Goal: Information Seeking & Learning: Learn about a topic

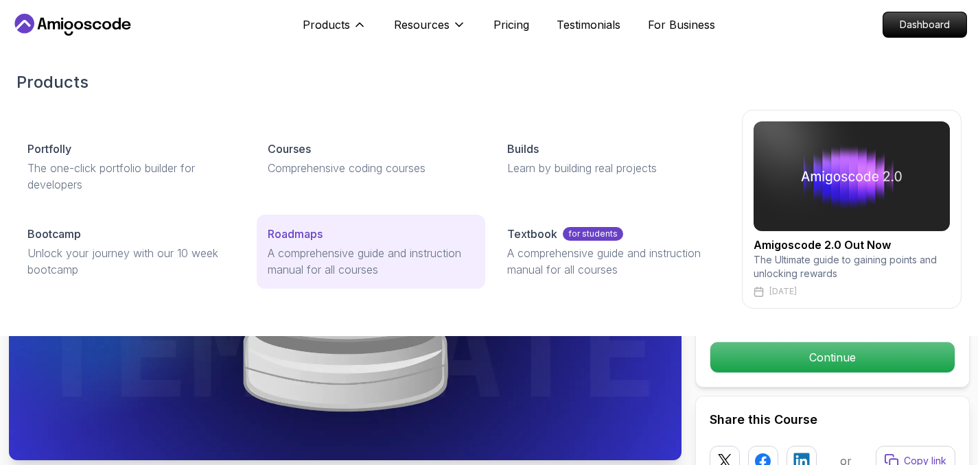
click at [333, 257] on p "A comprehensive guide and instruction manual for all courses" at bounding box center [371, 261] width 207 height 33
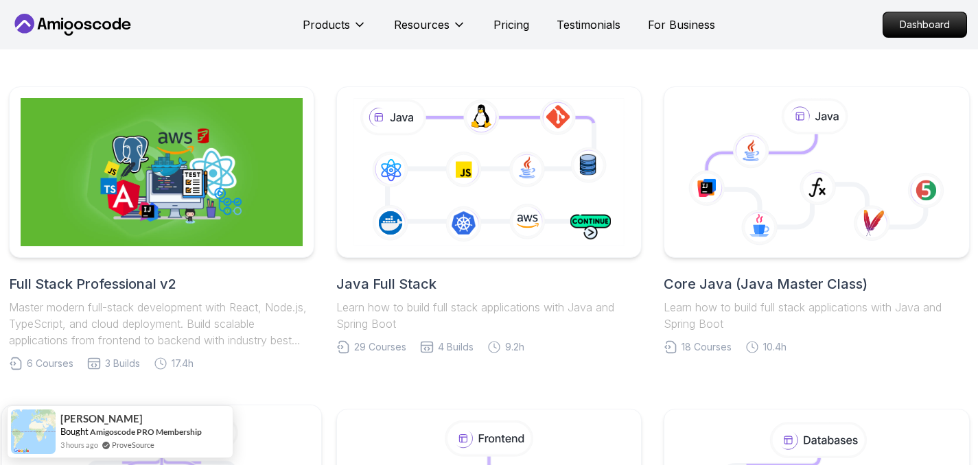
scroll to position [285, 0]
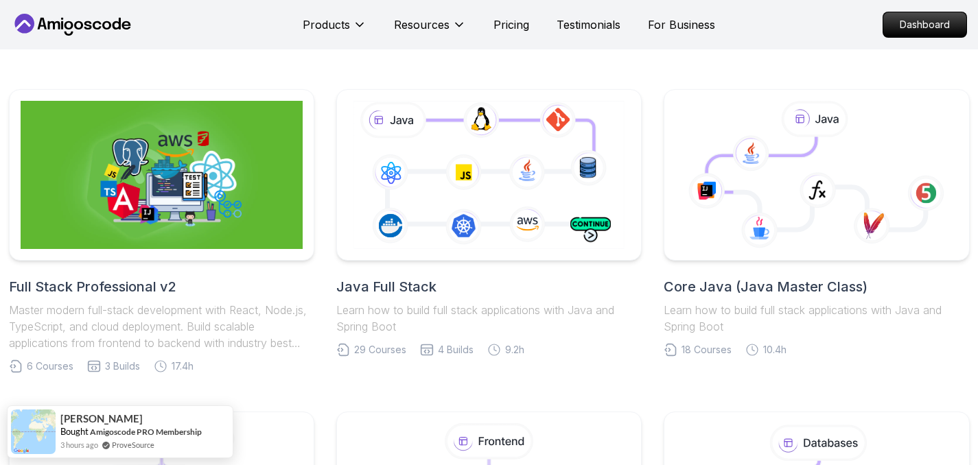
click at [173, 290] on h2 "Full Stack Professional v2" at bounding box center [161, 286] width 305 height 19
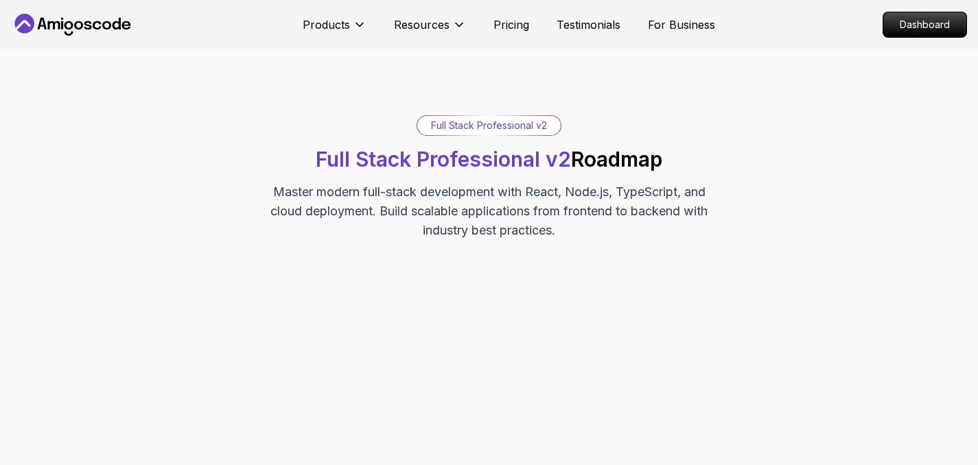
click at [75, 21] on icon at bounding box center [72, 25] width 123 height 22
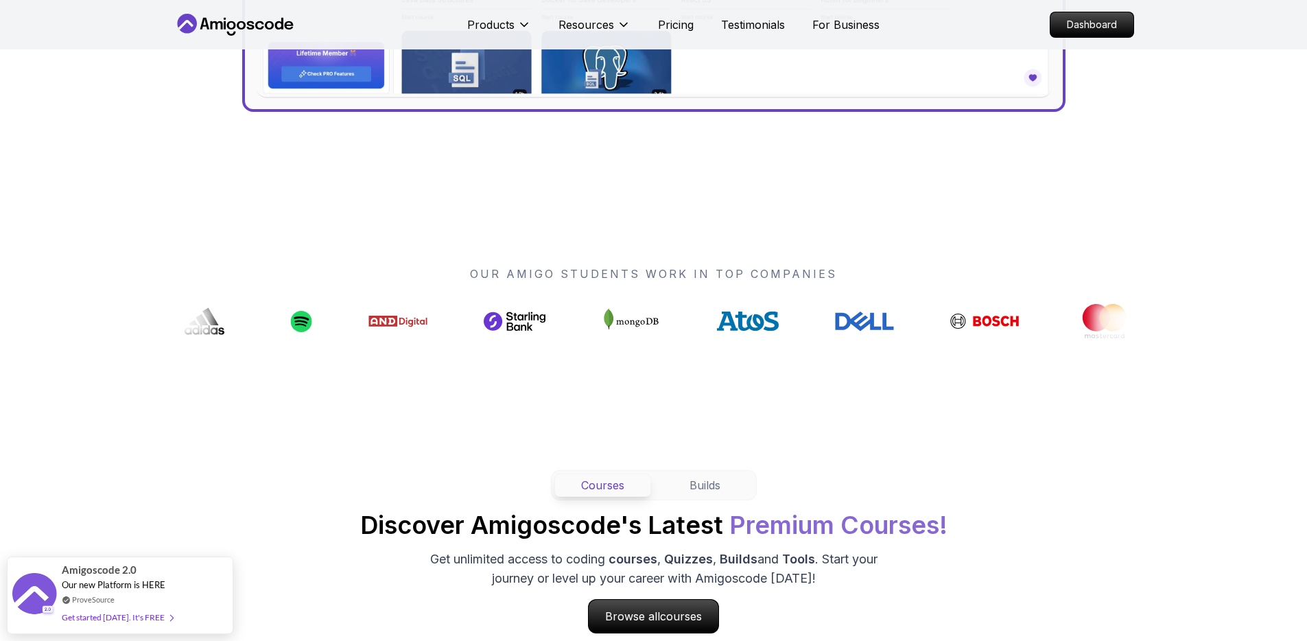
scroll to position [946, 0]
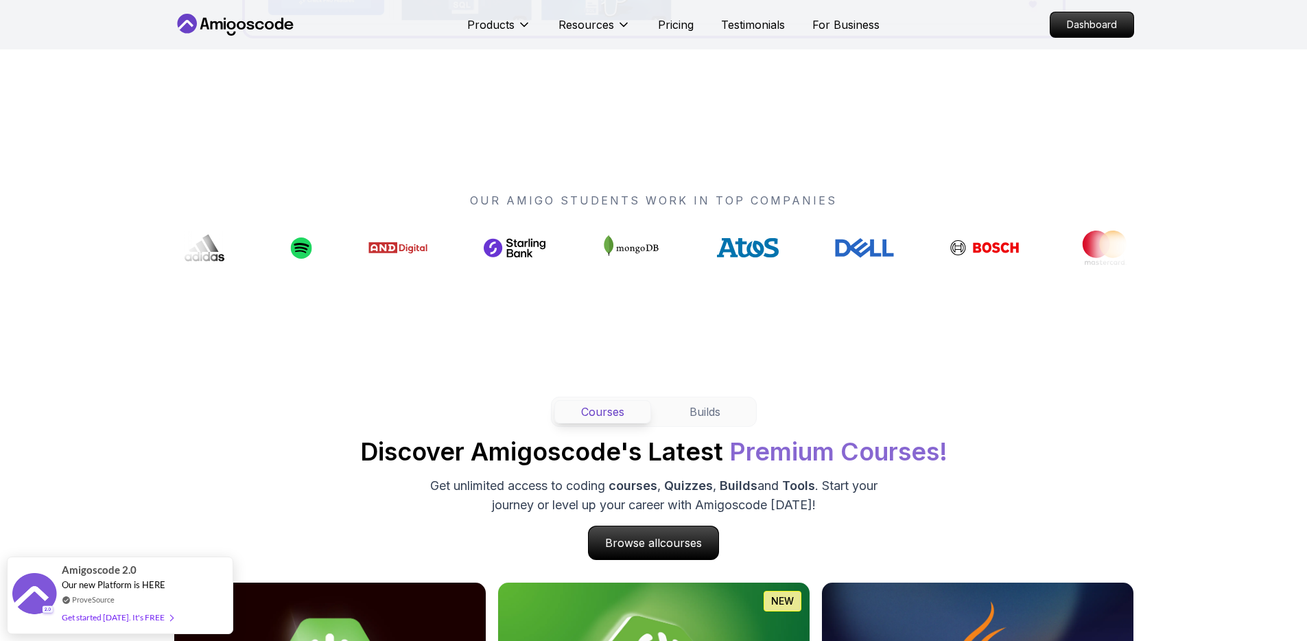
click at [977, 250] on icon at bounding box center [1091, 244] width 12 height 21
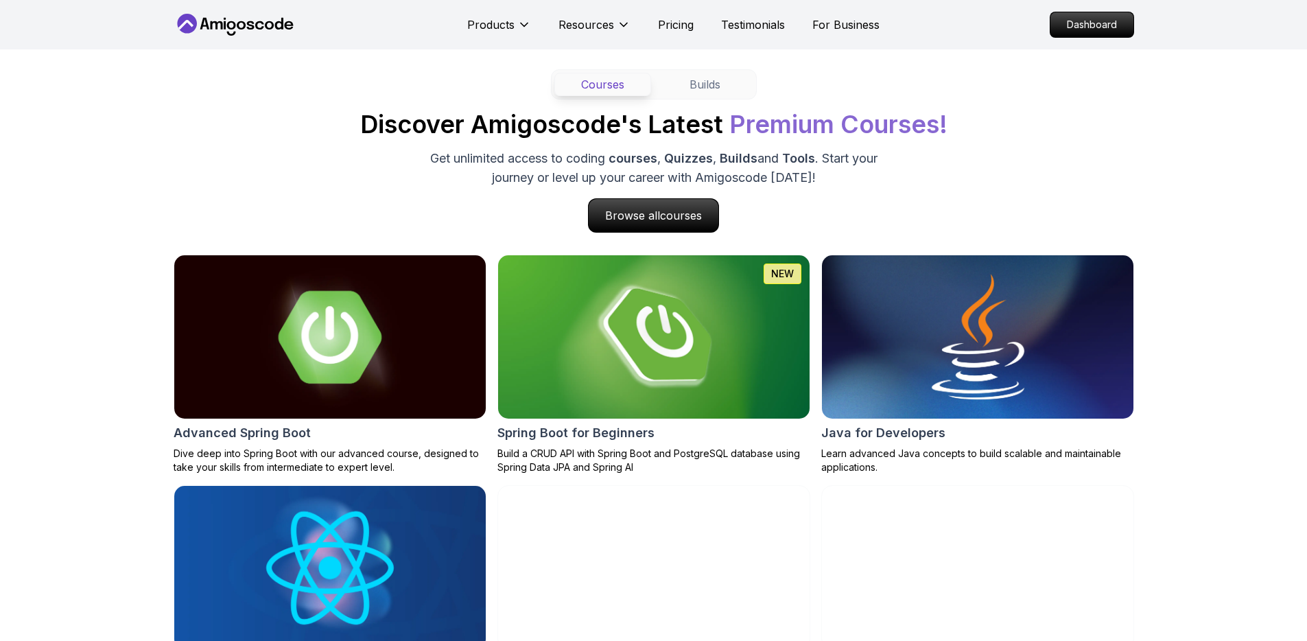
scroll to position [1275, 0]
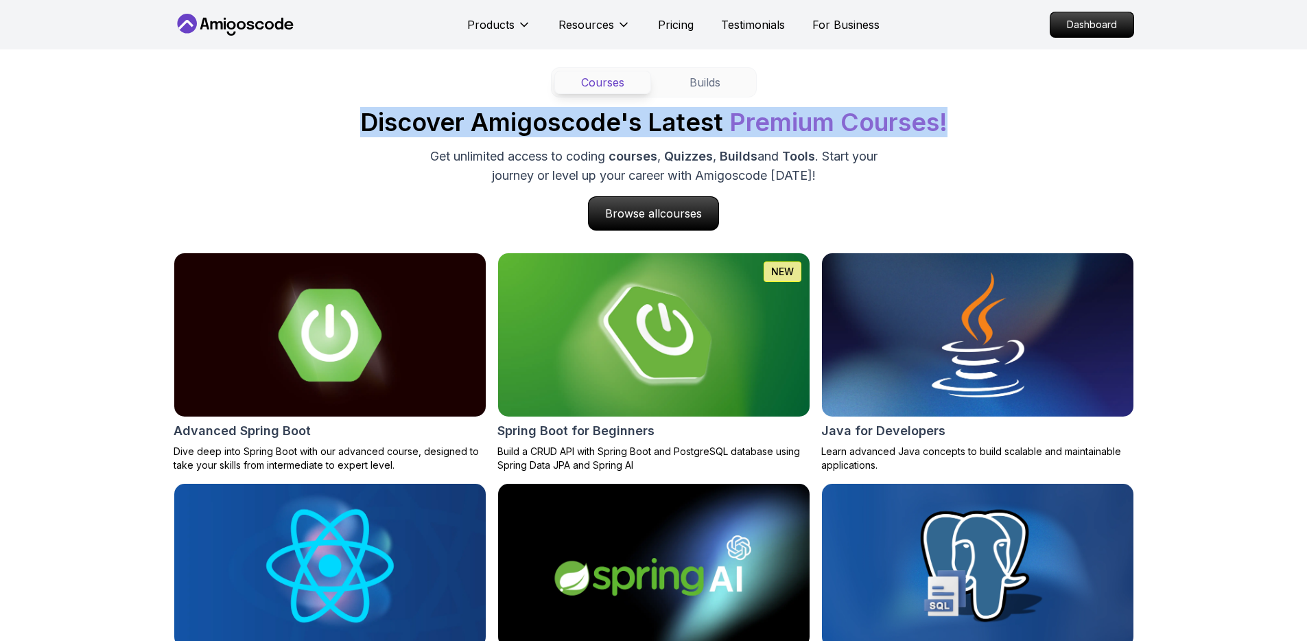
drag, startPoint x: 360, startPoint y: 121, endPoint x: 999, endPoint y: 119, distance: 638.8
click at [977, 118] on div "Courses Builds Discover Amigoscode's Latest Premium Courses! Get unlimited acce…" at bounding box center [654, 148] width 961 height 163
click at [977, 128] on div "Courses Builds Discover Amigoscode's Latest Premium Courses! Get unlimited acce…" at bounding box center [654, 148] width 961 height 163
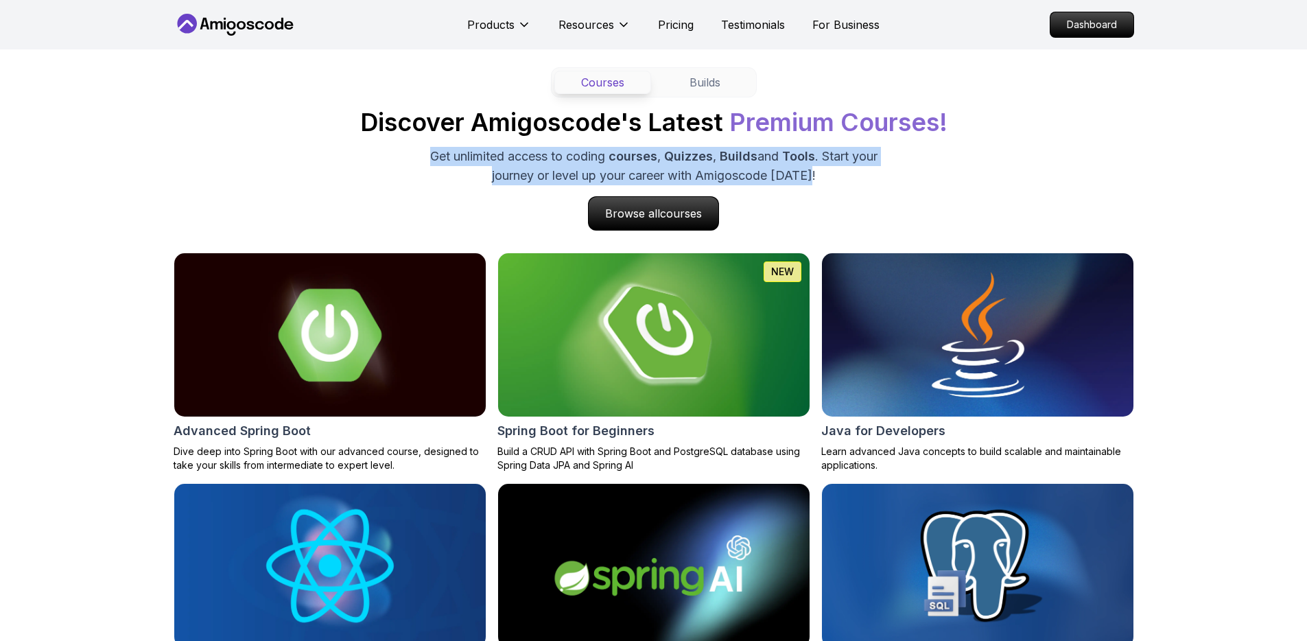
drag, startPoint x: 427, startPoint y: 158, endPoint x: 884, endPoint y: 179, distance: 457.4
click at [869, 176] on p "Get unlimited access to coding courses , Quizzes , Builds and Tools . Start you…" at bounding box center [653, 166] width 461 height 38
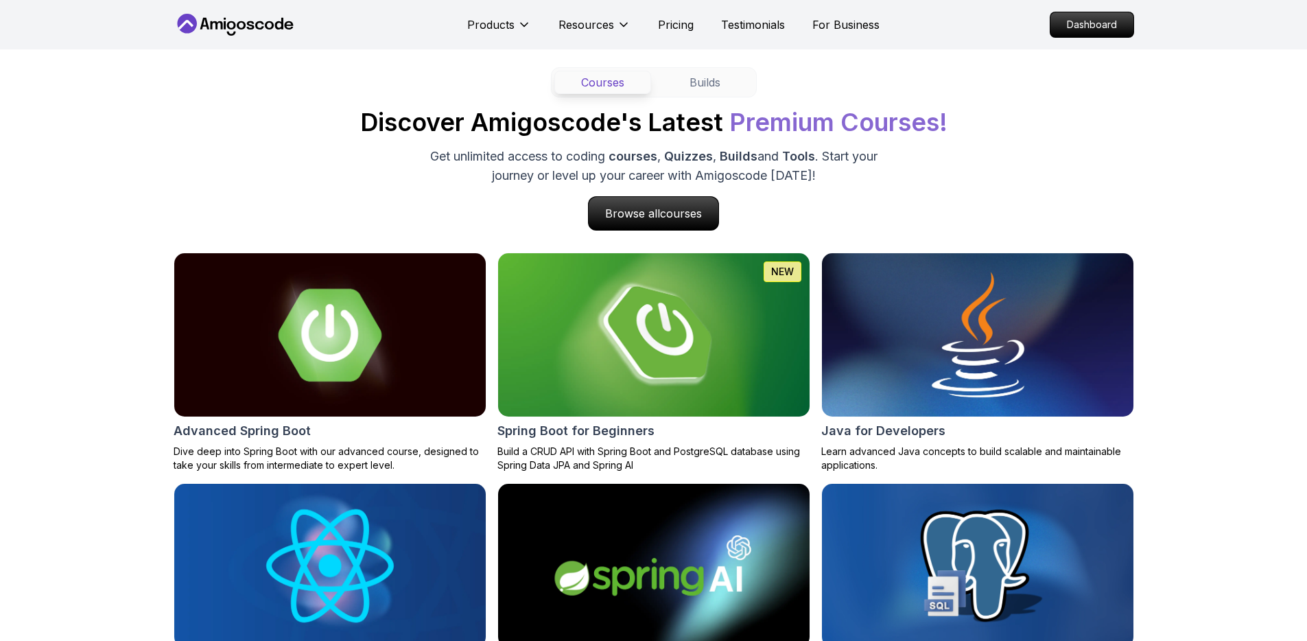
click at [949, 180] on div "Courses Builds Discover Amigoscode's Latest Premium Courses! Get unlimited acce…" at bounding box center [654, 148] width 961 height 163
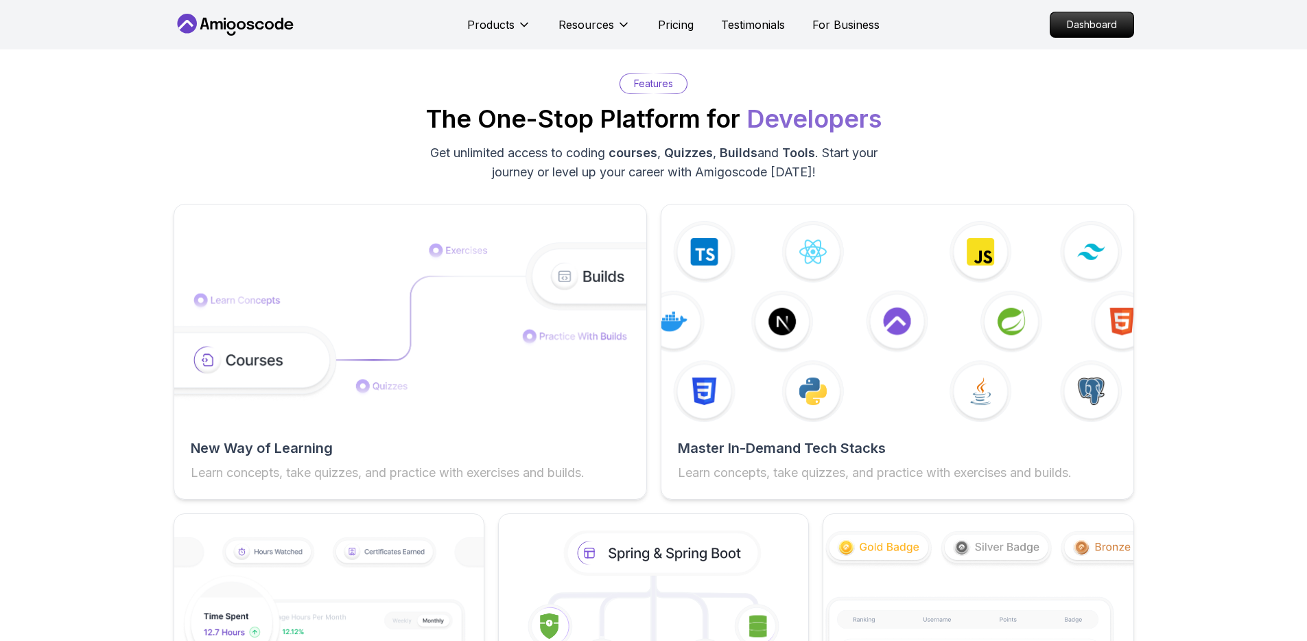
scroll to position [2040, 0]
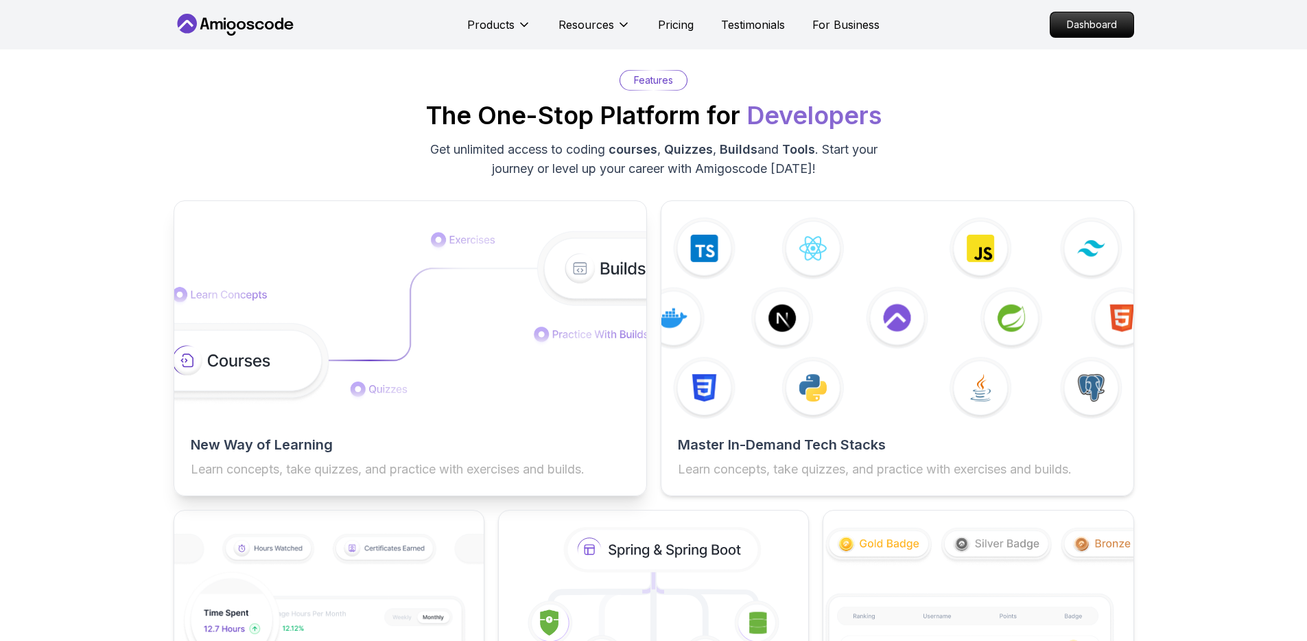
click at [448, 344] on img at bounding box center [409, 318] width 519 height 174
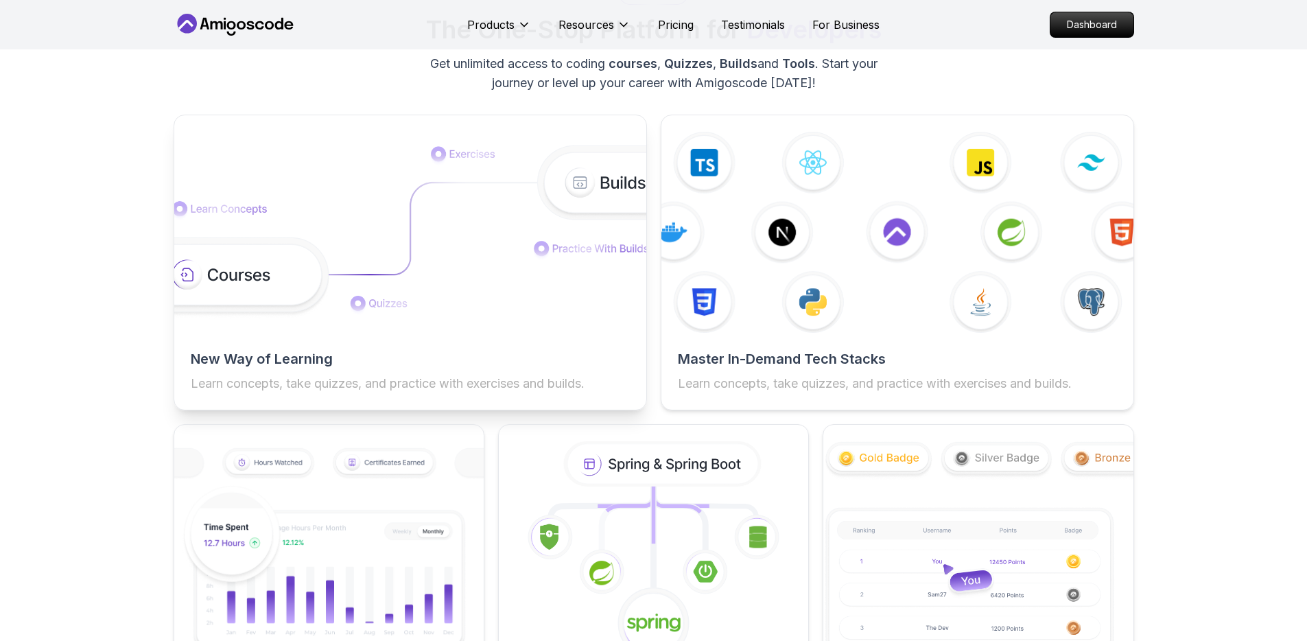
scroll to position [2150, 0]
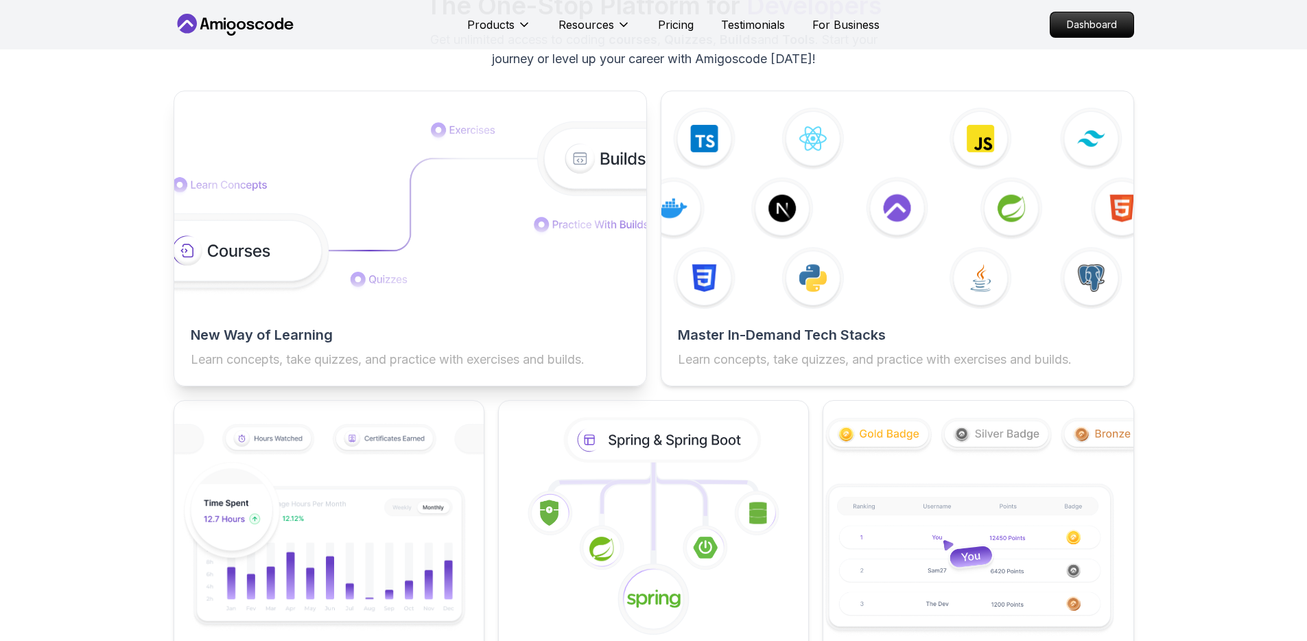
click at [267, 239] on img at bounding box center [409, 208] width 519 height 174
click at [470, 210] on img at bounding box center [409, 208] width 519 height 174
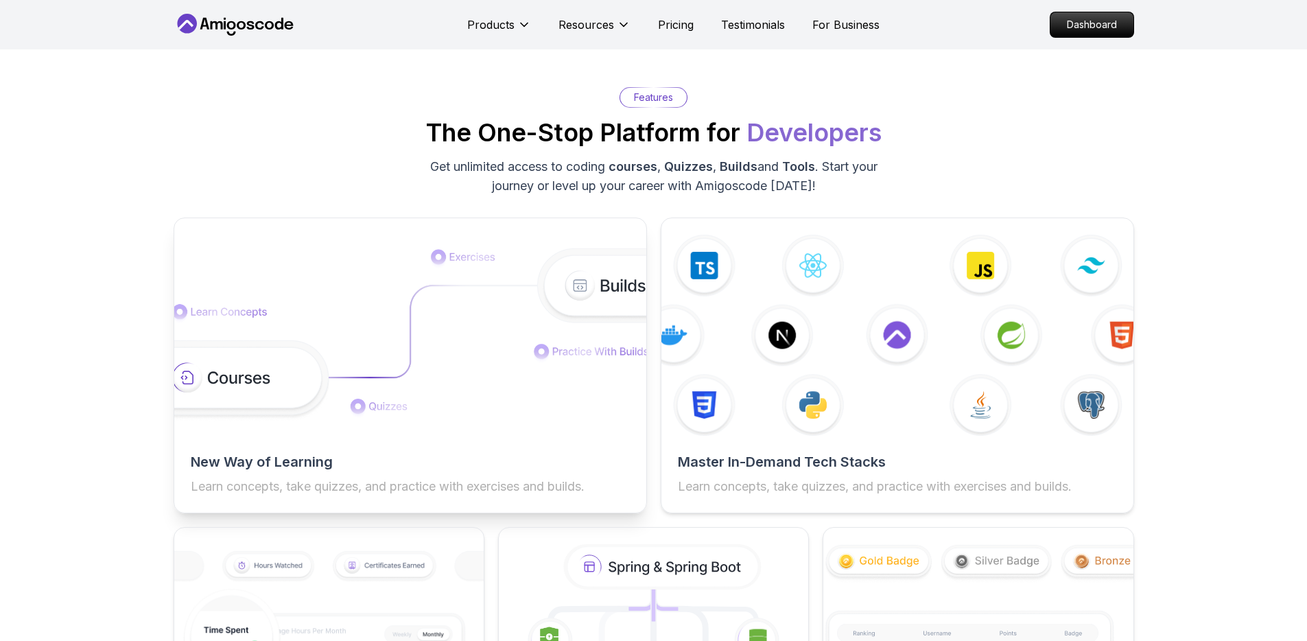
scroll to position [2034, 0]
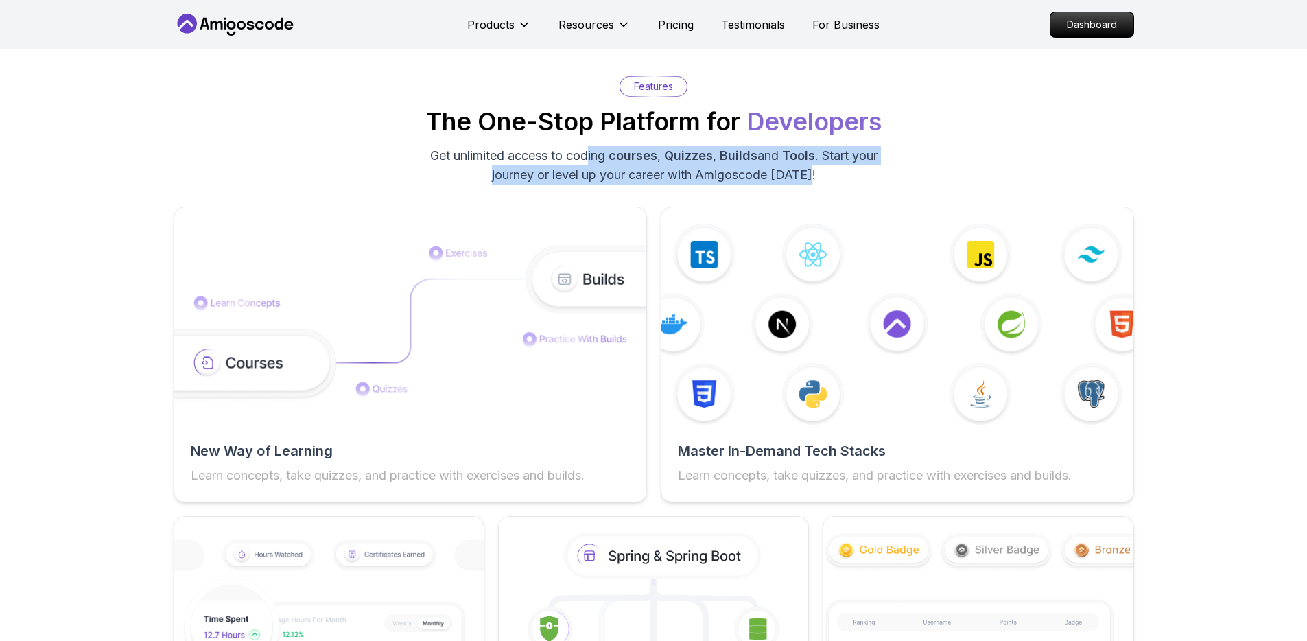
drag, startPoint x: 588, startPoint y: 163, endPoint x: 887, endPoint y: 175, distance: 299.4
click at [887, 175] on div "Features The One-Stop Platform for Developers Get unlimited access to coding co…" at bounding box center [654, 130] width 961 height 108
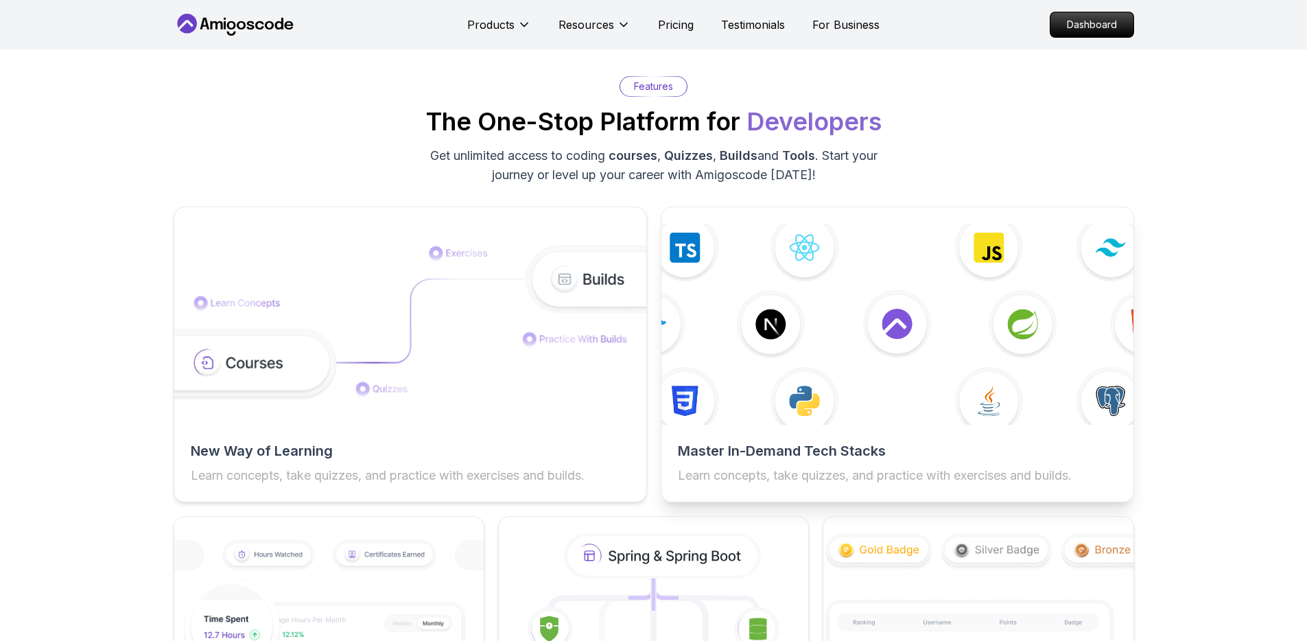
click at [925, 412] on img at bounding box center [896, 324] width 519 height 221
drag, startPoint x: 726, startPoint y: 482, endPoint x: 1053, endPoint y: 469, distance: 327.5
click at [977, 464] on p "Learn concepts, take quizzes, and practice with exercises and builds." at bounding box center [897, 475] width 439 height 19
drag, startPoint x: 915, startPoint y: 474, endPoint x: 1069, endPoint y: 471, distance: 153.7
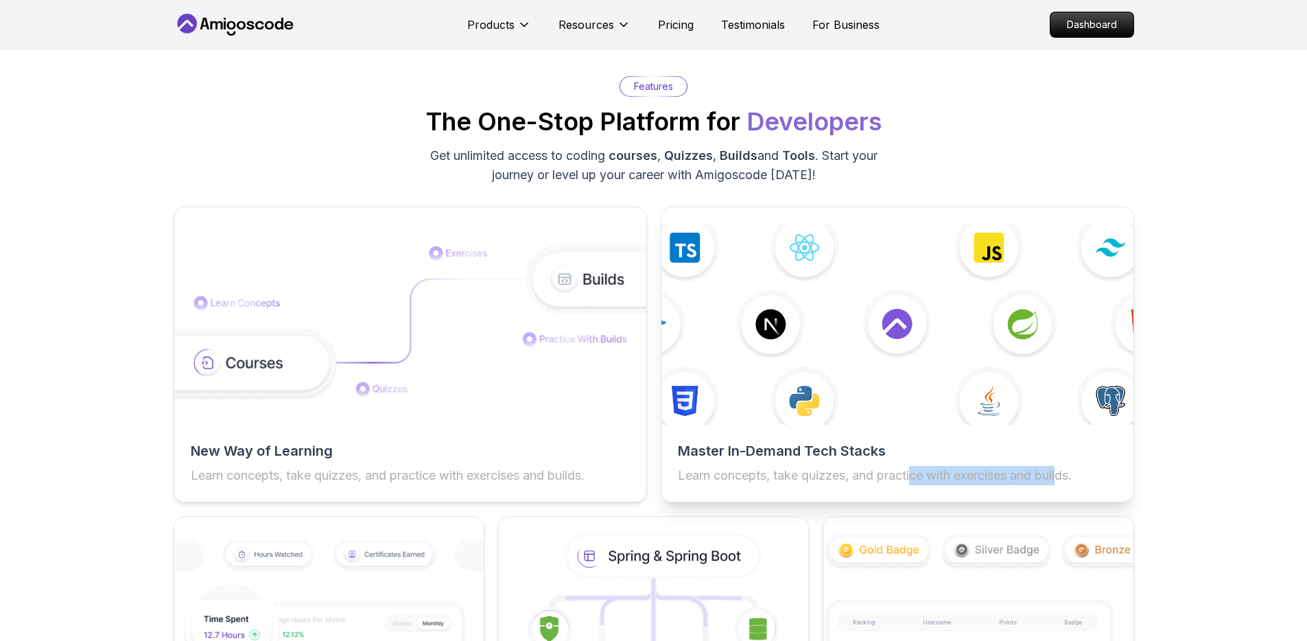
click at [977, 464] on p "Learn concepts, take quizzes, and practice with exercises and builds." at bounding box center [897, 475] width 439 height 19
drag, startPoint x: 855, startPoint y: 478, endPoint x: 1105, endPoint y: 473, distance: 249.8
click at [977, 464] on p "Learn concepts, take quizzes, and practice with exercises and builds." at bounding box center [897, 475] width 439 height 19
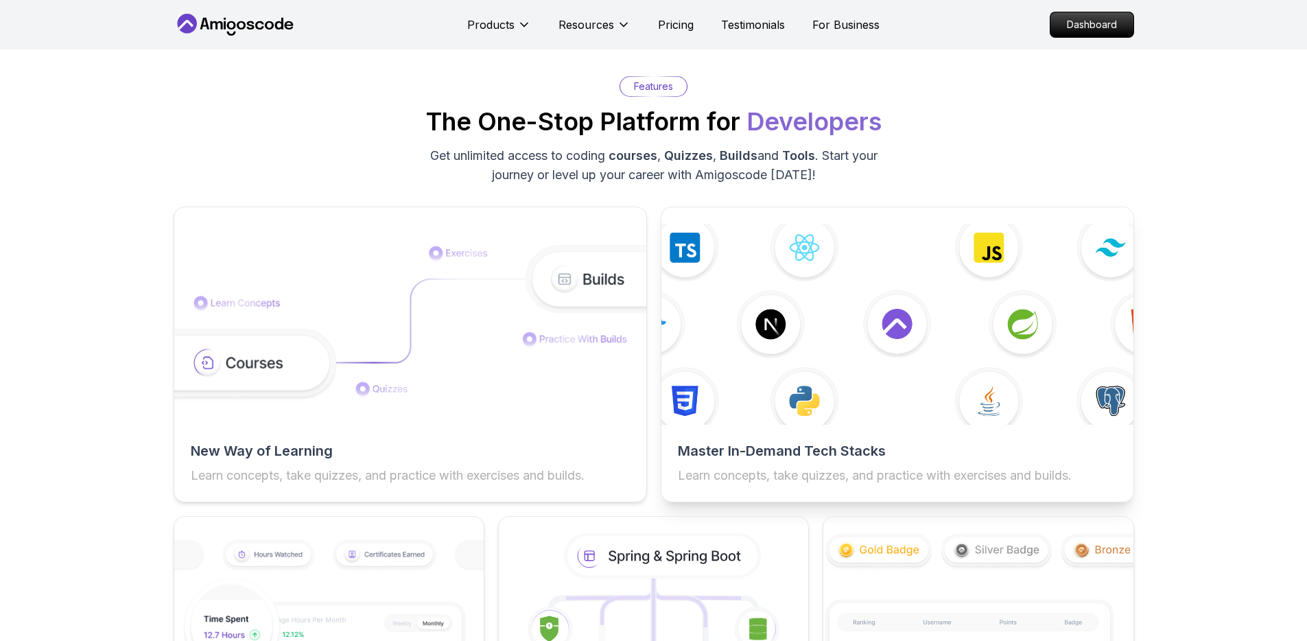
click at [977, 336] on img at bounding box center [896, 324] width 519 height 221
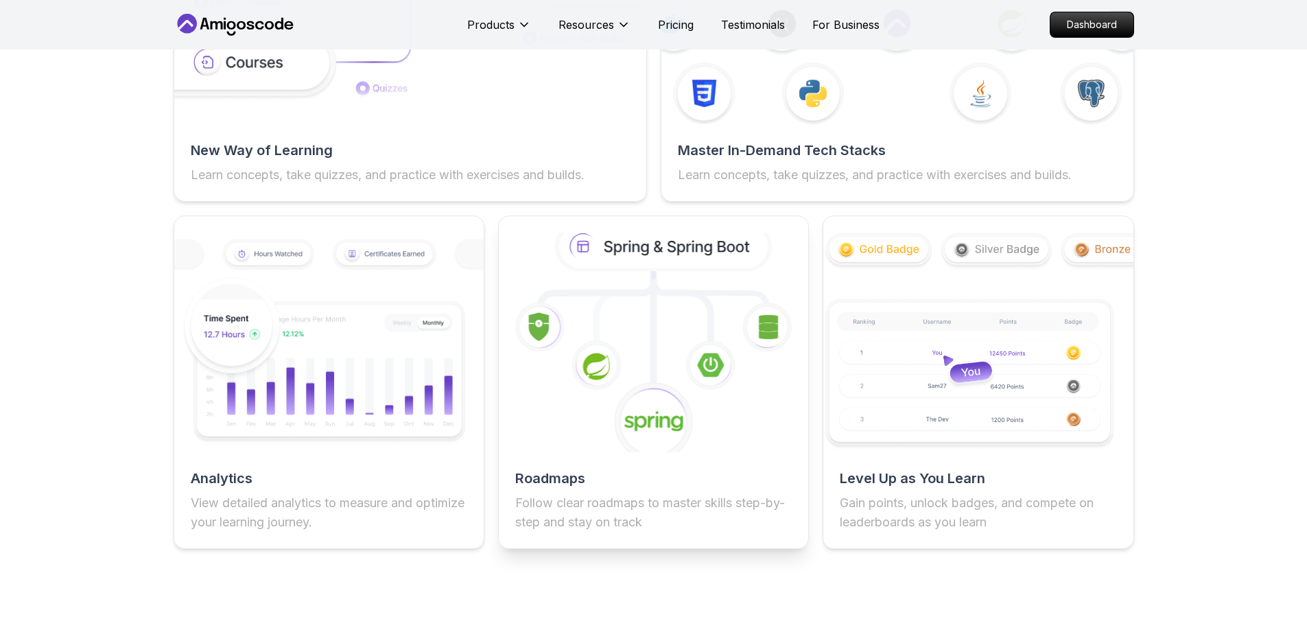
scroll to position [2431, 0]
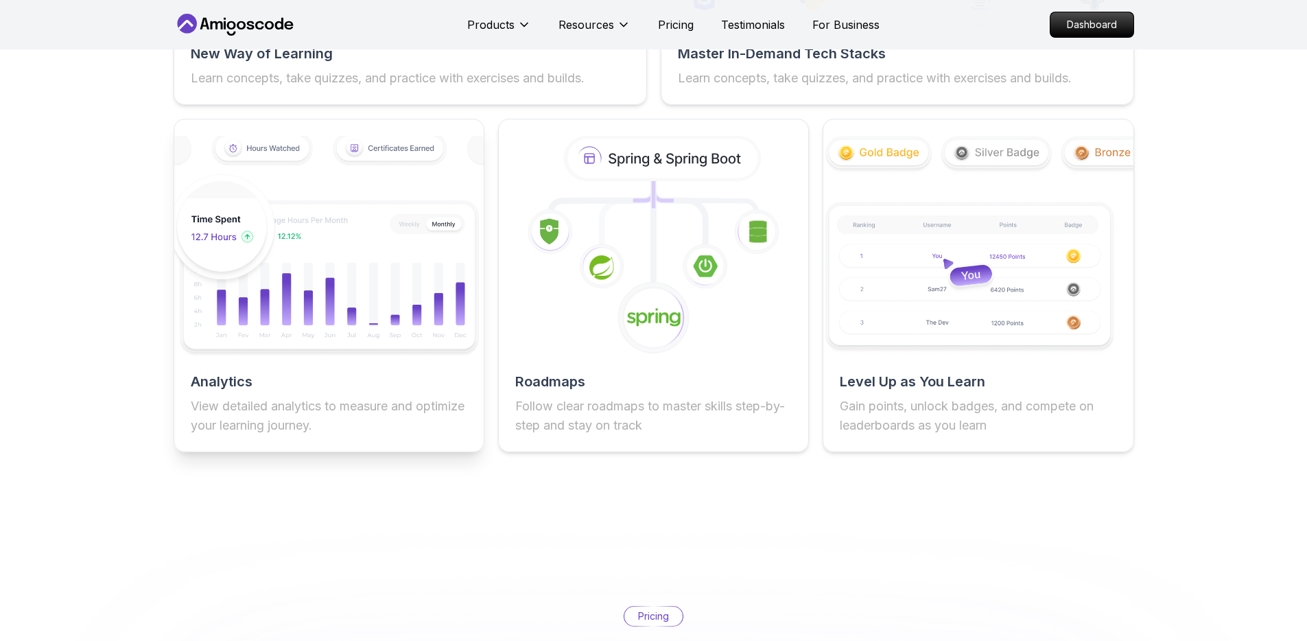
click at [395, 265] on img at bounding box center [328, 246] width 340 height 228
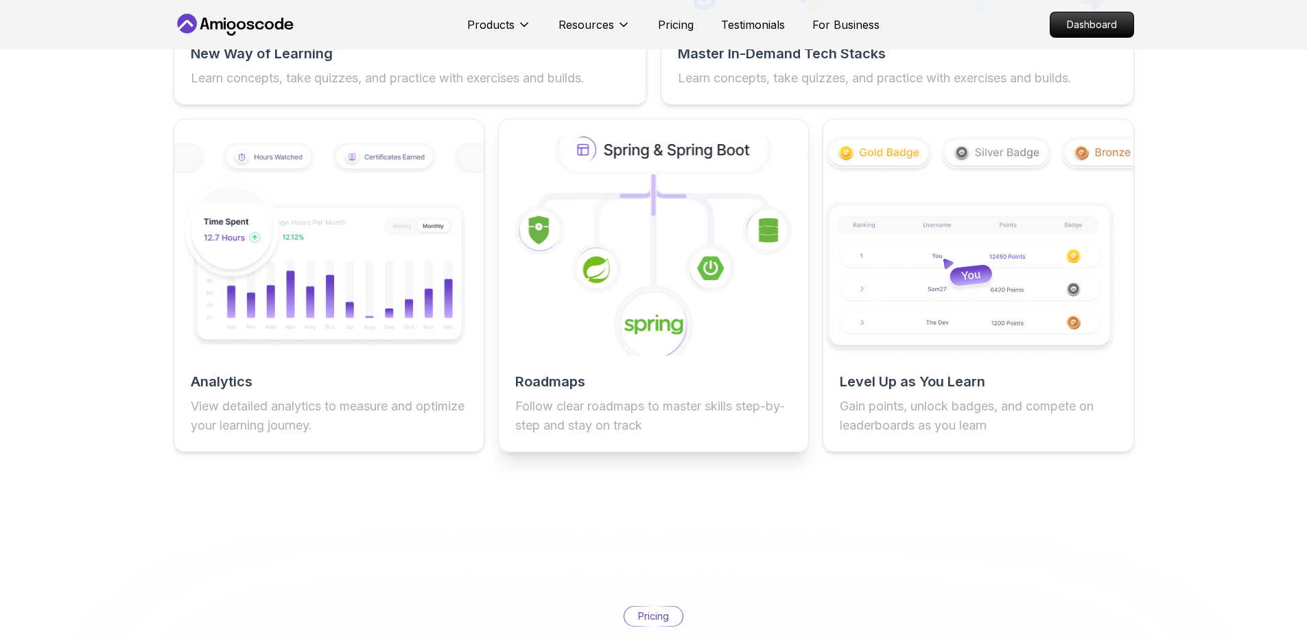
click at [699, 360] on div "Roadmaps Follow clear roadmaps to master skills step-by-step and stay on track" at bounding box center [653, 285] width 311 height 333
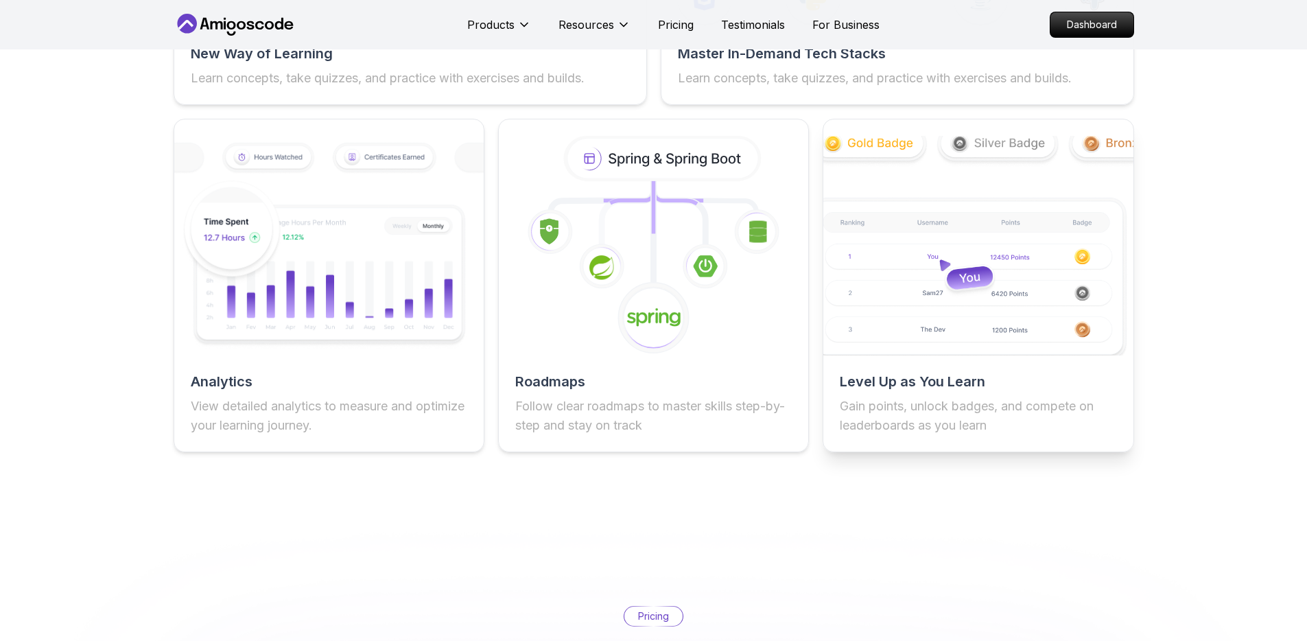
click at [915, 323] on img at bounding box center [978, 245] width 340 height 241
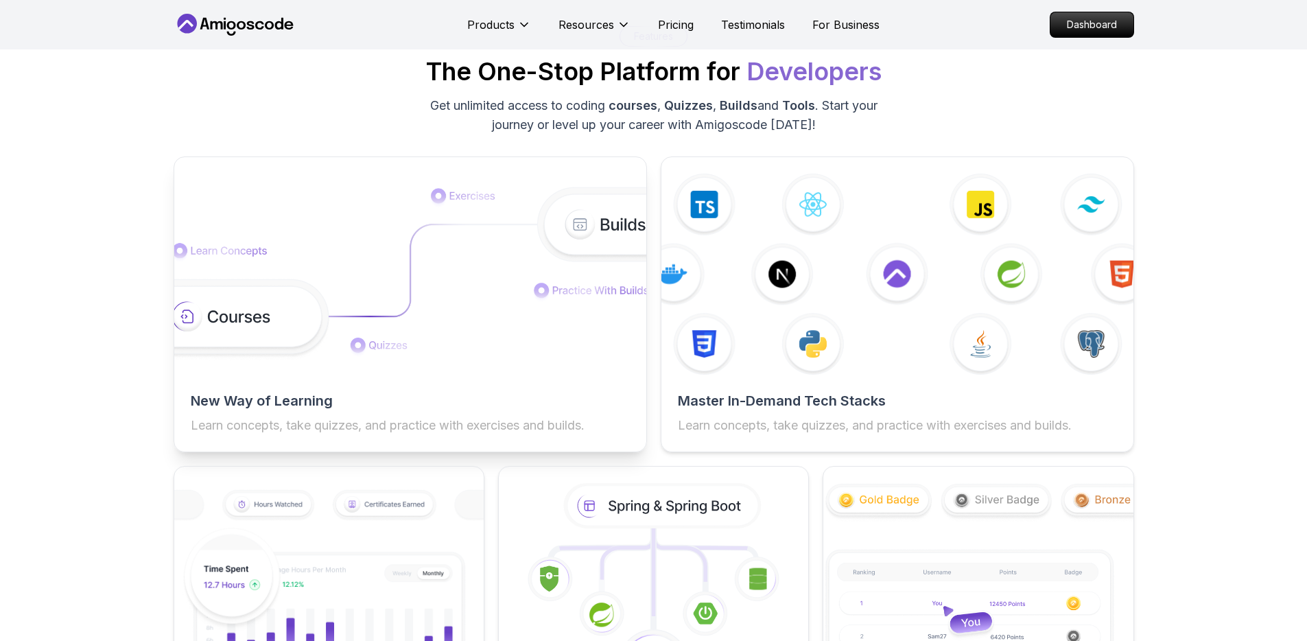
scroll to position [2082, 0]
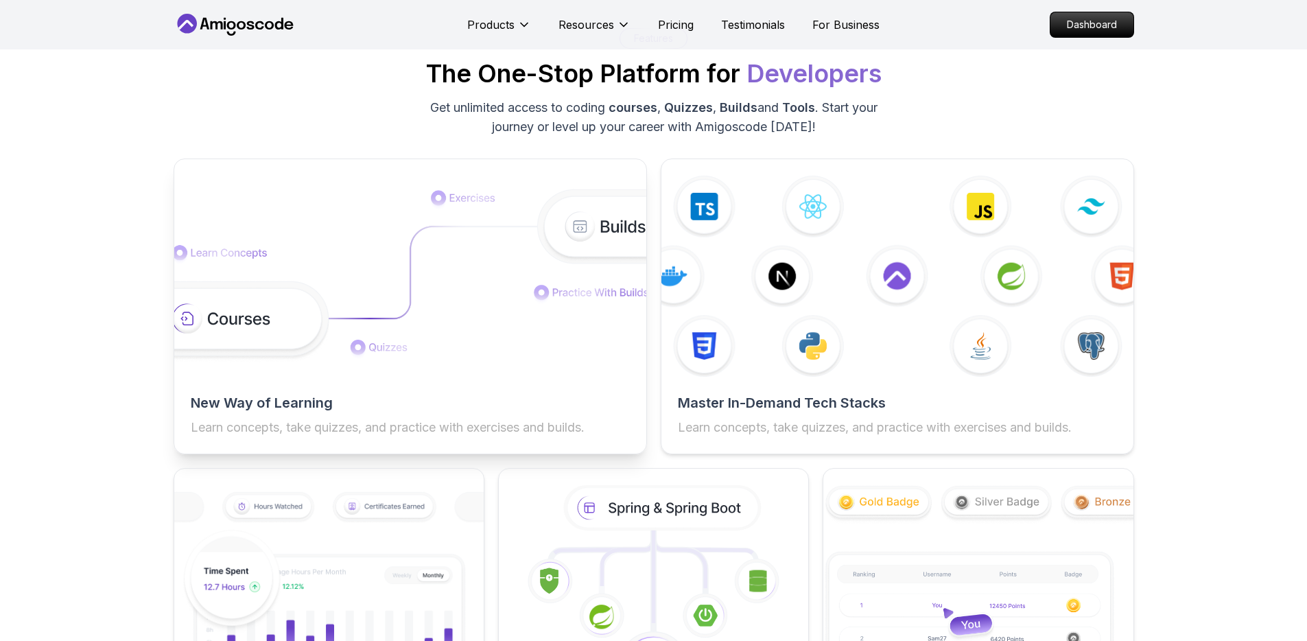
click at [457, 374] on div at bounding box center [410, 276] width 472 height 201
click at [239, 296] on img at bounding box center [409, 276] width 519 height 174
click at [258, 249] on img at bounding box center [409, 276] width 519 height 174
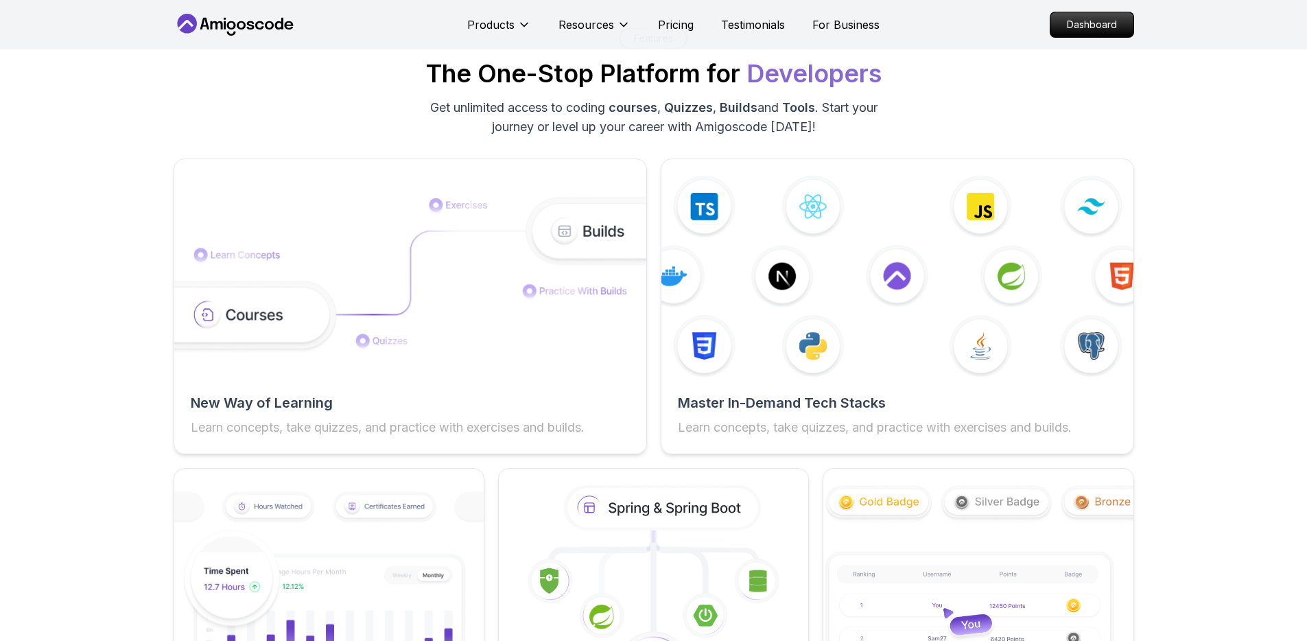
click at [552, 148] on div "Features The One-Stop Platform for Developers Get unlimited access to coding co…" at bounding box center [654, 414] width 961 height 773
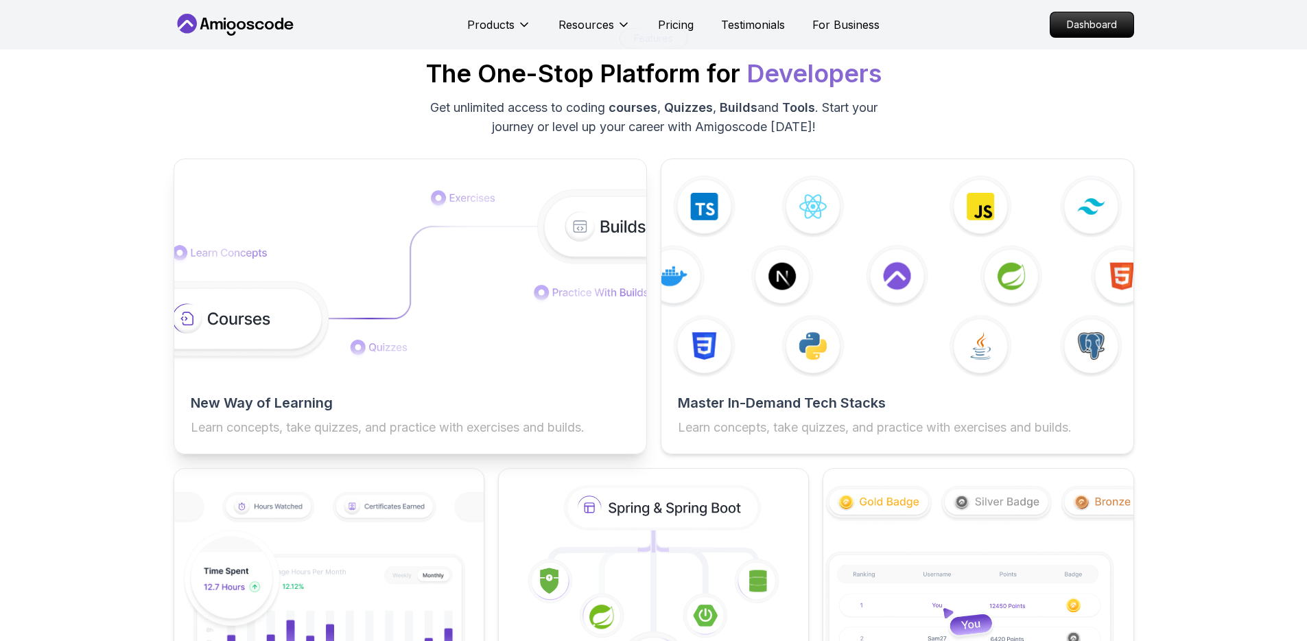
click at [592, 177] on div at bounding box center [410, 276] width 472 height 201
click at [606, 218] on img at bounding box center [409, 276] width 519 height 174
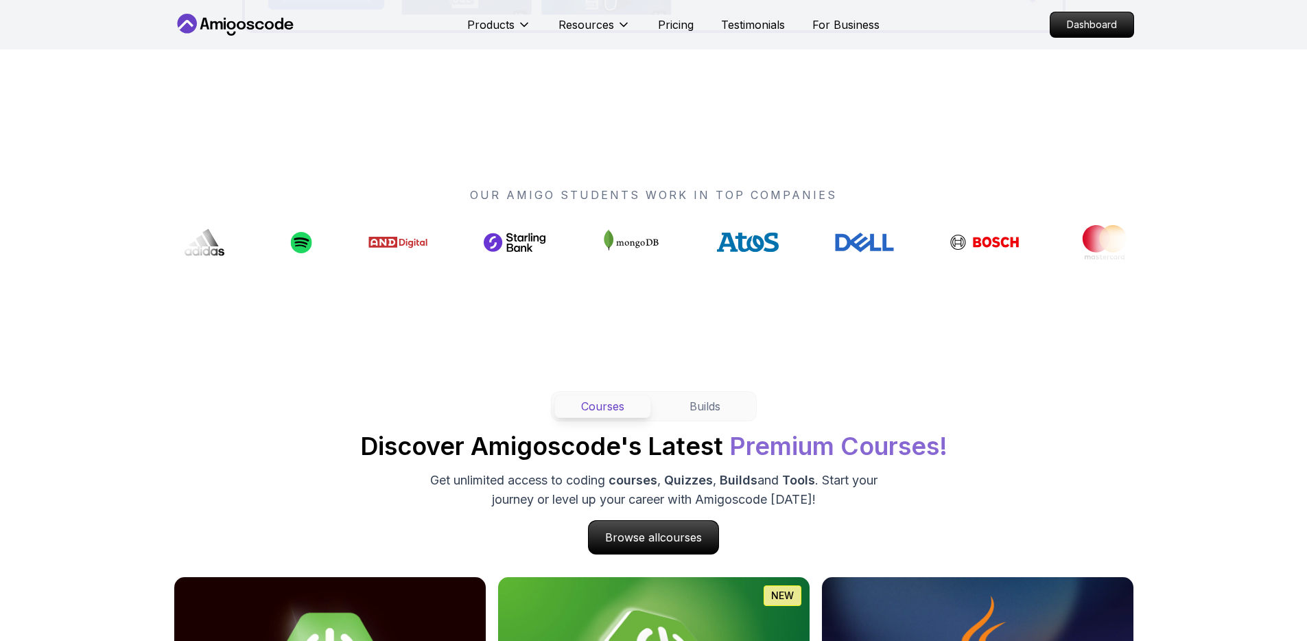
scroll to position [296, 0]
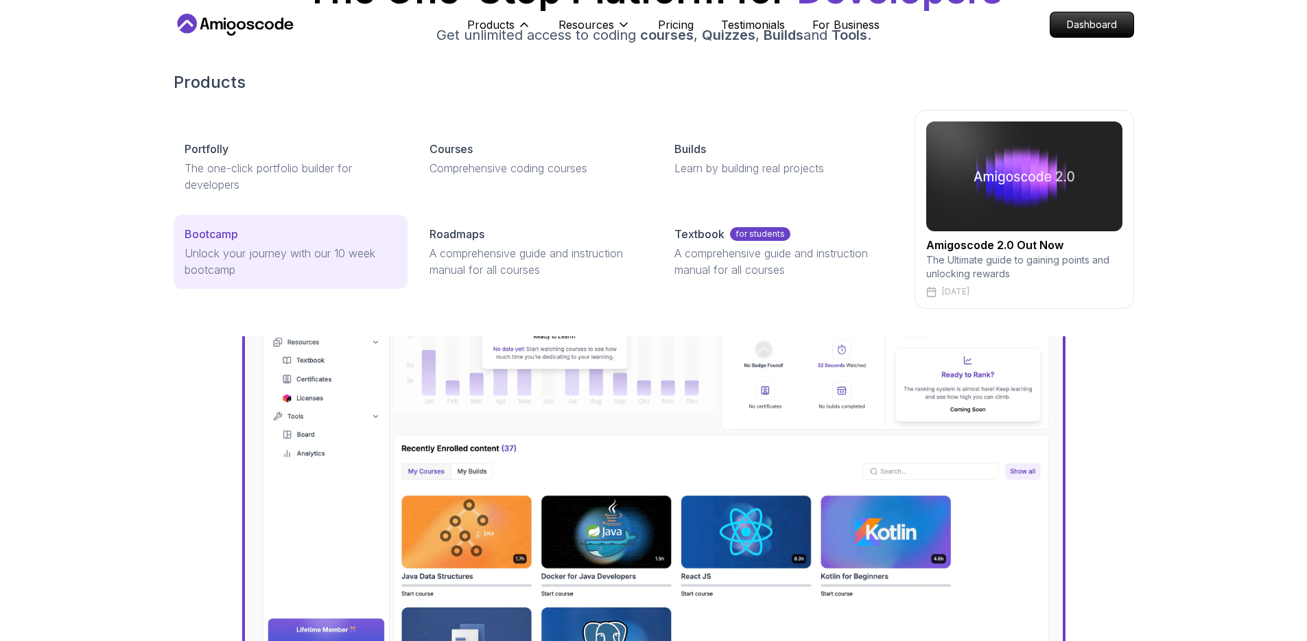
click at [246, 248] on p "Unlock your journey with our 10 week bootcamp" at bounding box center [291, 261] width 212 height 33
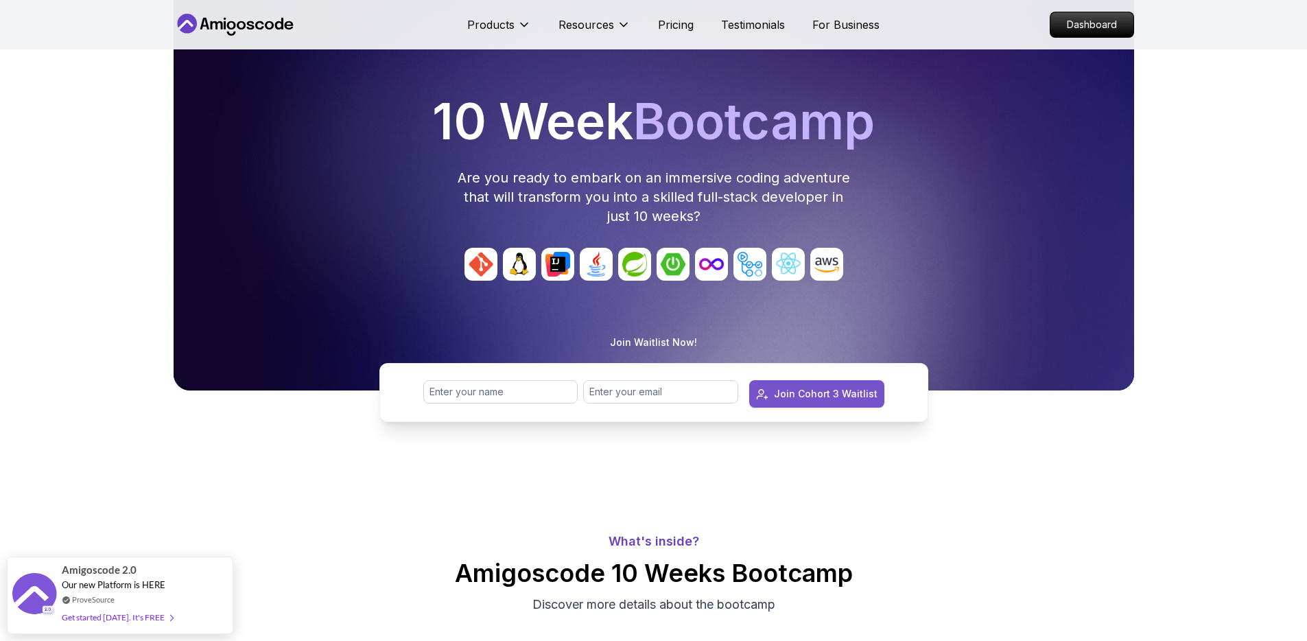
scroll to position [74, 0]
click at [499, 397] on input "text" at bounding box center [500, 390] width 155 height 23
type input "[PERSON_NAME] [PERSON_NAME]"
click at [657, 392] on input "email" at bounding box center [660, 390] width 155 height 23
type input "[EMAIL_ADDRESS][DOMAIN_NAME]"
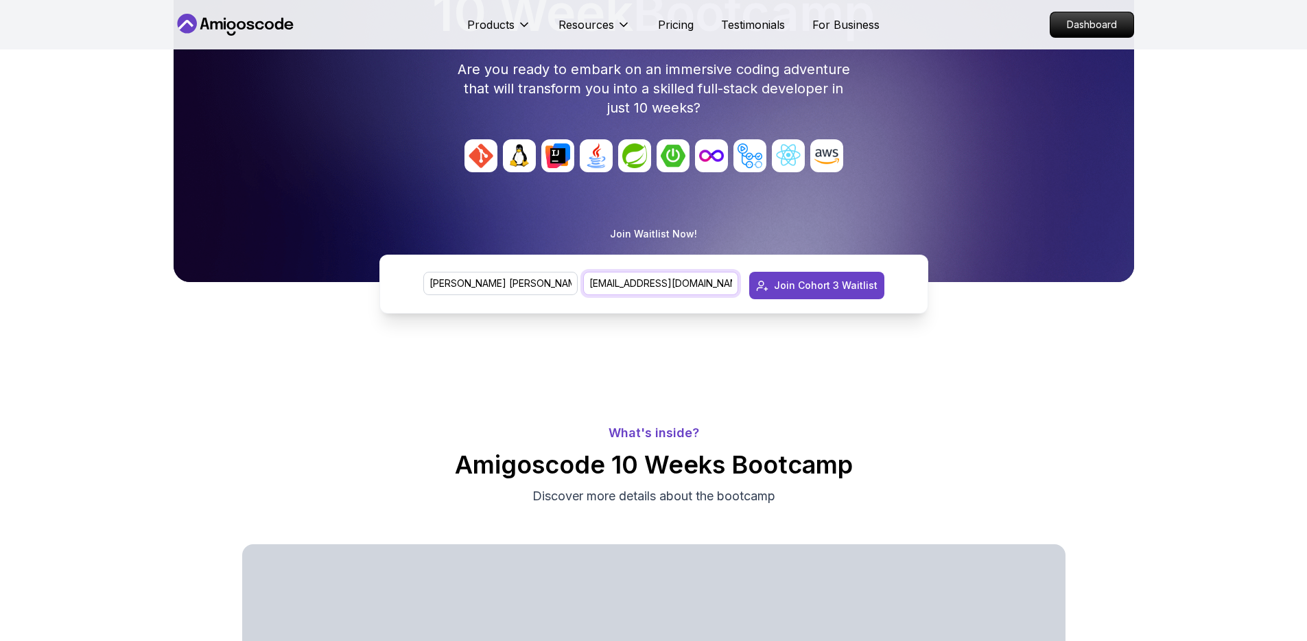
scroll to position [184, 0]
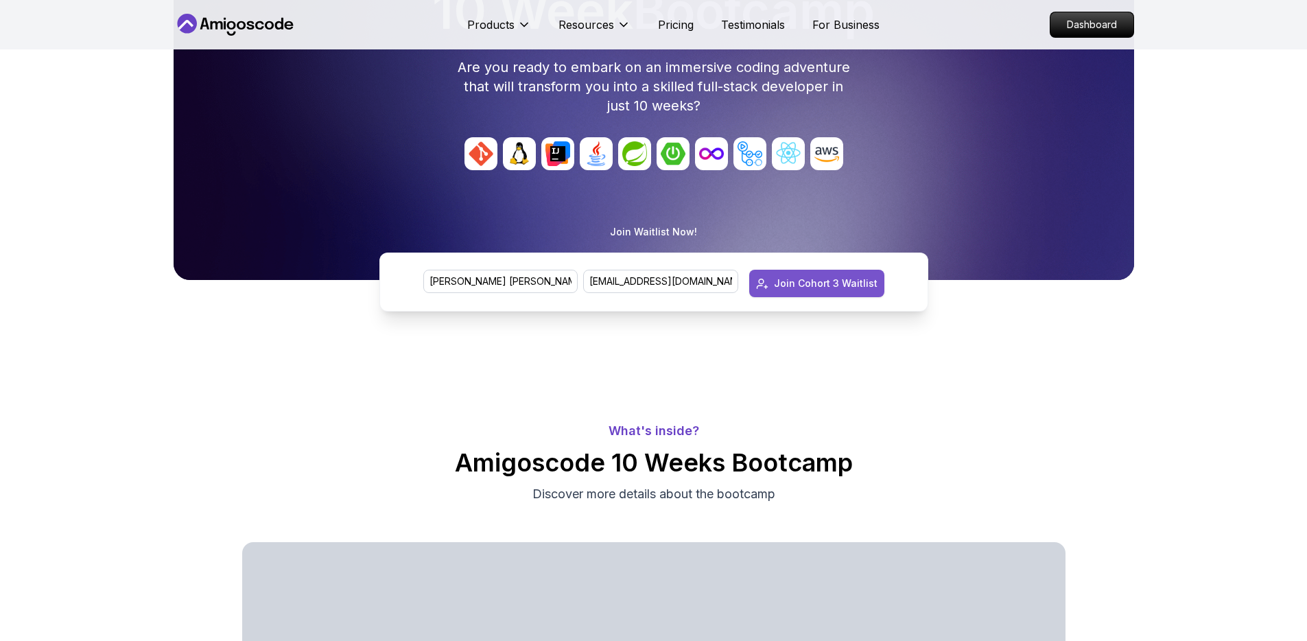
click at [849, 285] on div "Join Cohort 3 Waitlist" at bounding box center [826, 283] width 104 height 14
click at [690, 287] on input "email" at bounding box center [660, 281] width 155 height 23
type input "[EMAIL_ADDRESS][DOMAIN_NAME]"
click at [508, 285] on input "text" at bounding box center [500, 281] width 155 height 23
type input "[PERSON_NAME]"
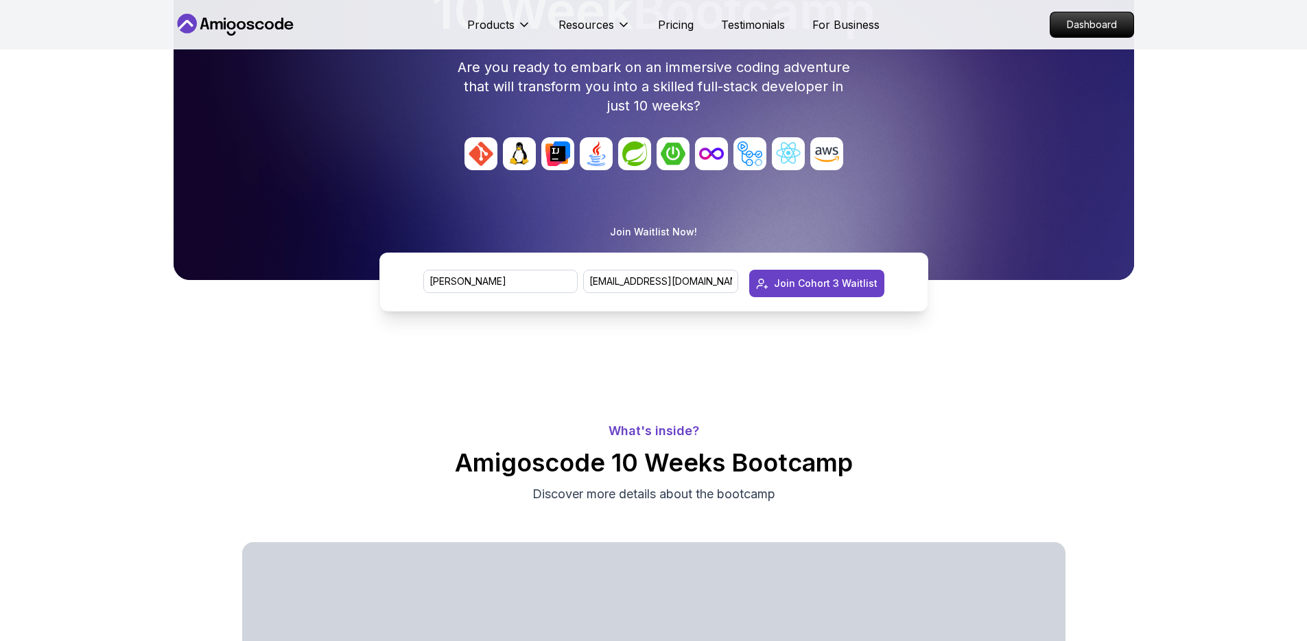
click at [811, 284] on div "Join Cohort 3 Waitlist" at bounding box center [826, 283] width 104 height 14
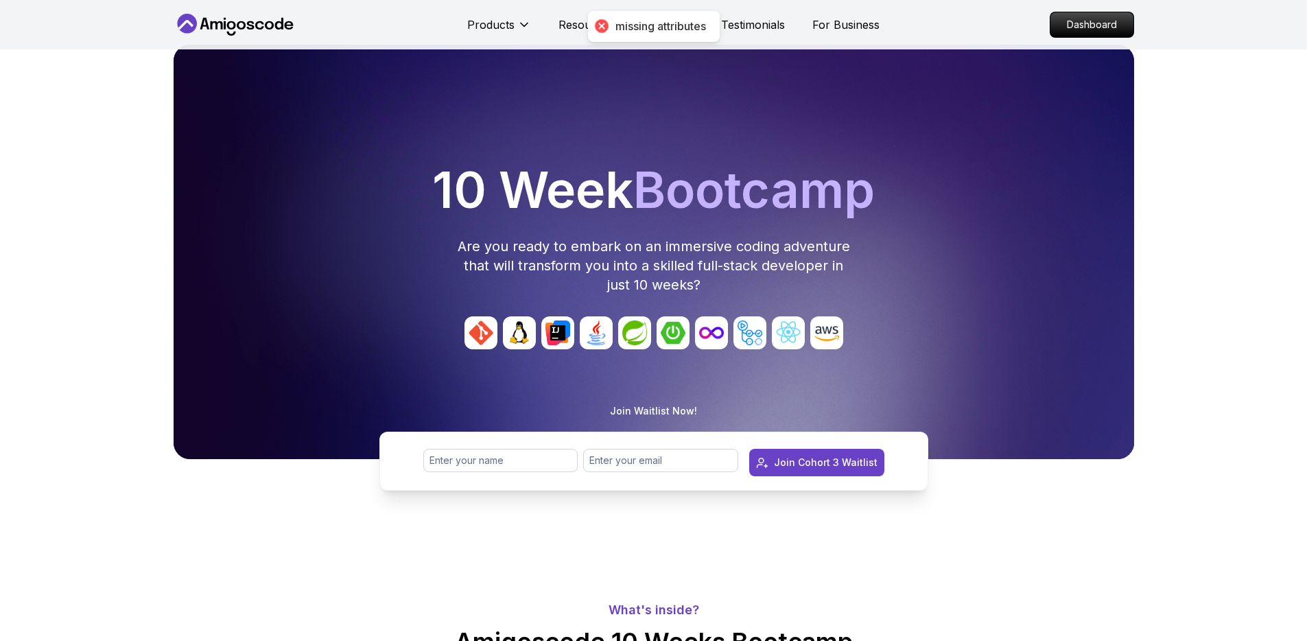
scroll to position [0, 0]
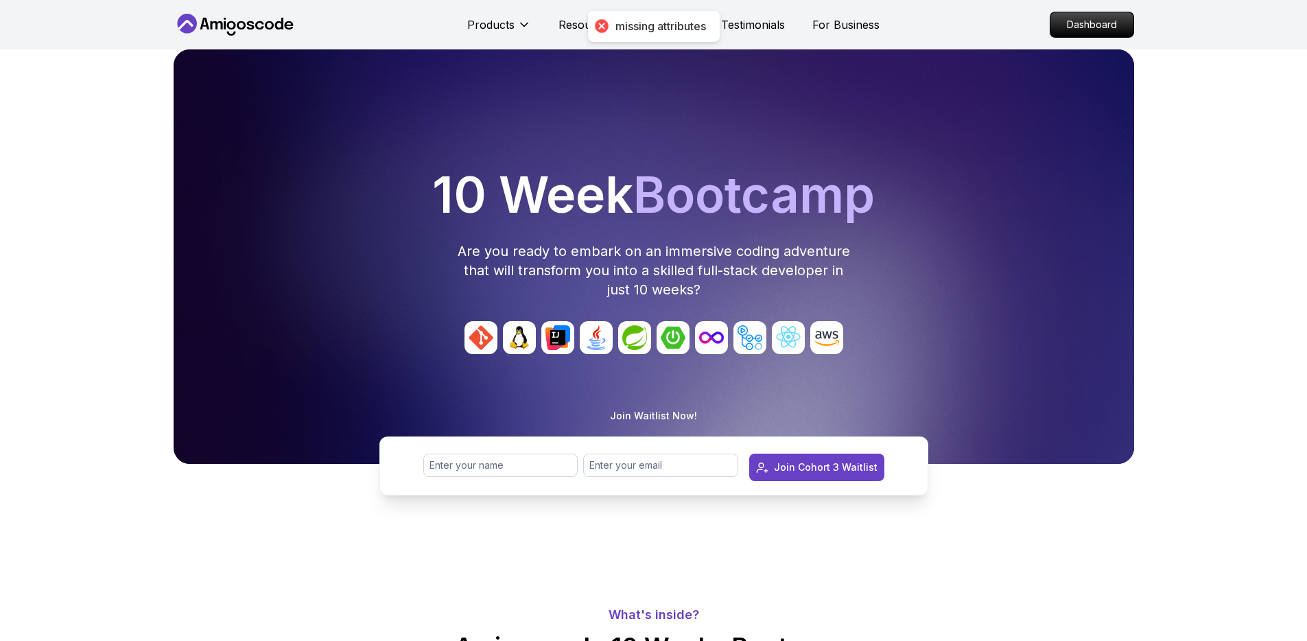
click at [691, 25] on div "missing attributes" at bounding box center [660, 26] width 91 height 14
click at [598, 24] on div at bounding box center [600, 25] width 19 height 19
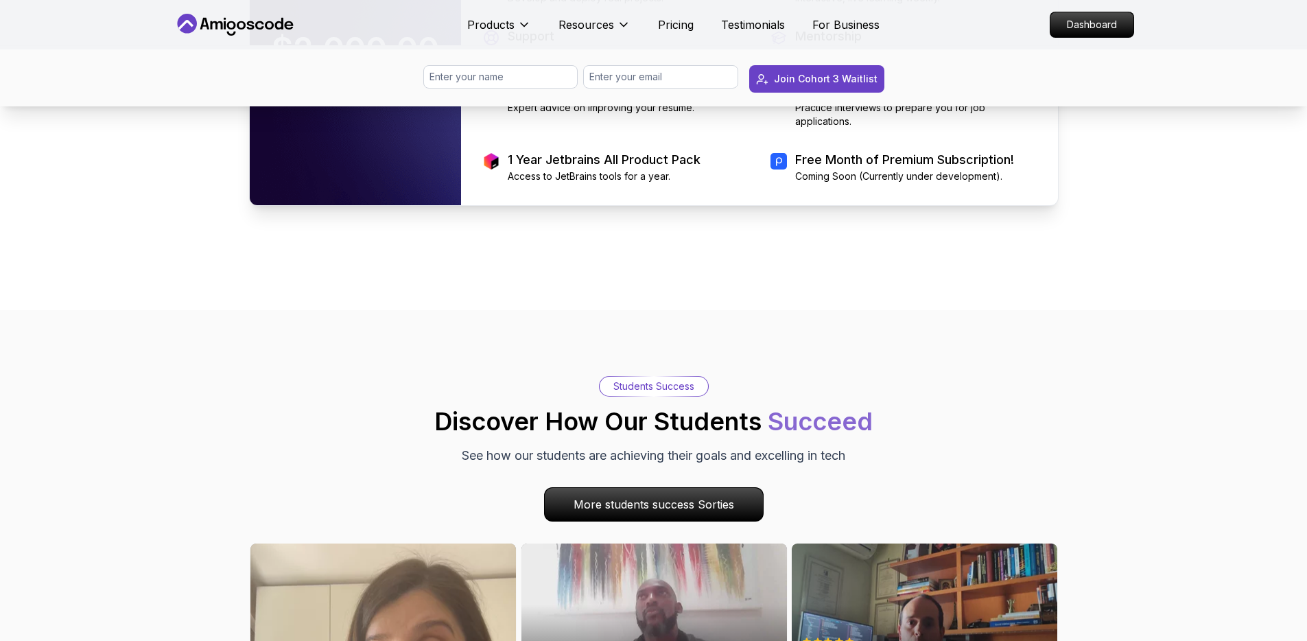
scroll to position [3103, 0]
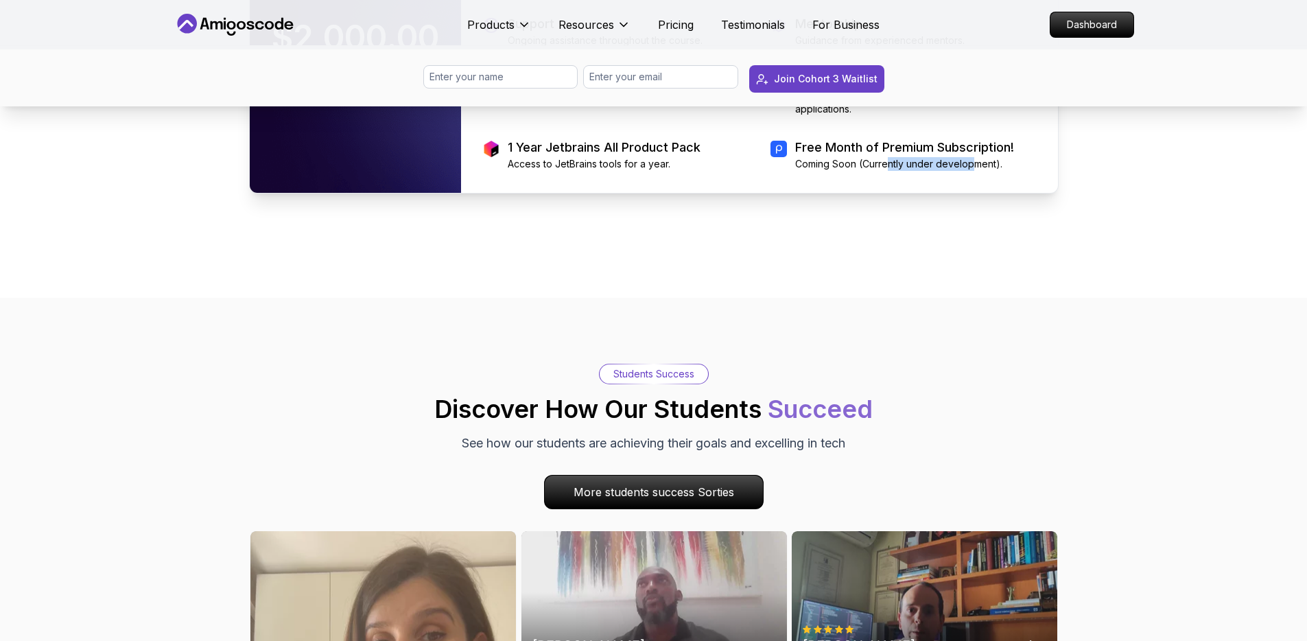
drag, startPoint x: 889, startPoint y: 344, endPoint x: 977, endPoint y: 336, distance: 88.9
click at [971, 171] on p "Coming Soon (Currently under development)." at bounding box center [904, 164] width 219 height 14
click at [977, 171] on p "Coming Soon (Currently under development)." at bounding box center [904, 164] width 219 height 14
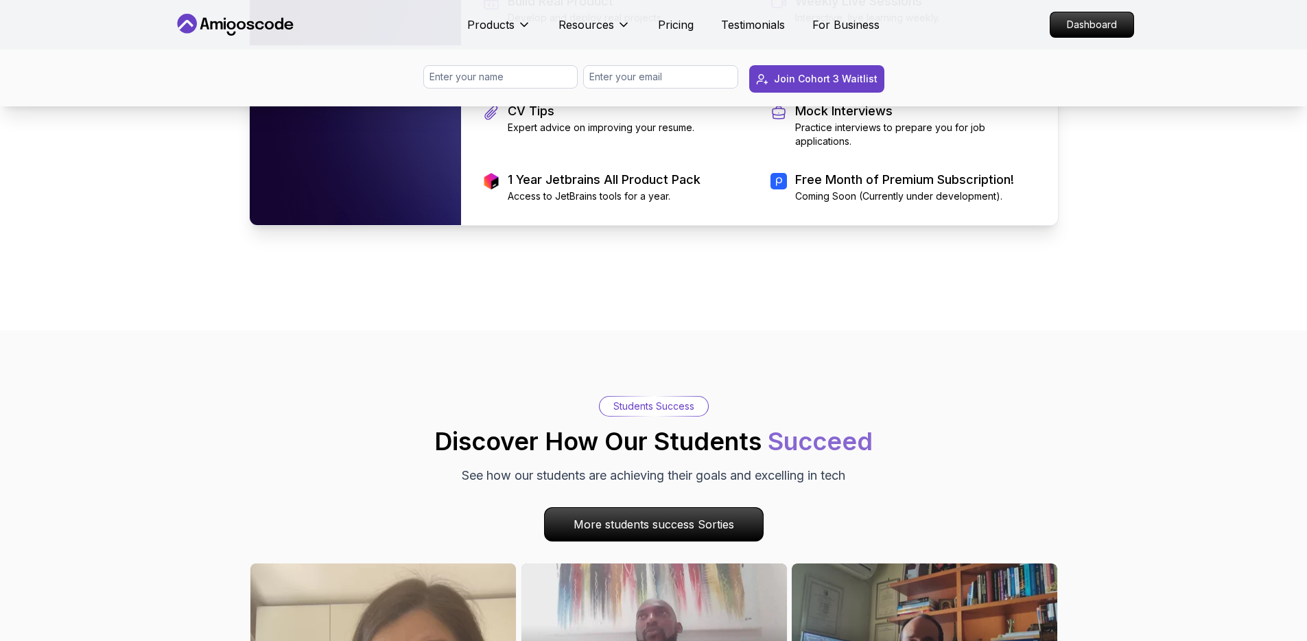
scroll to position [3055, 0]
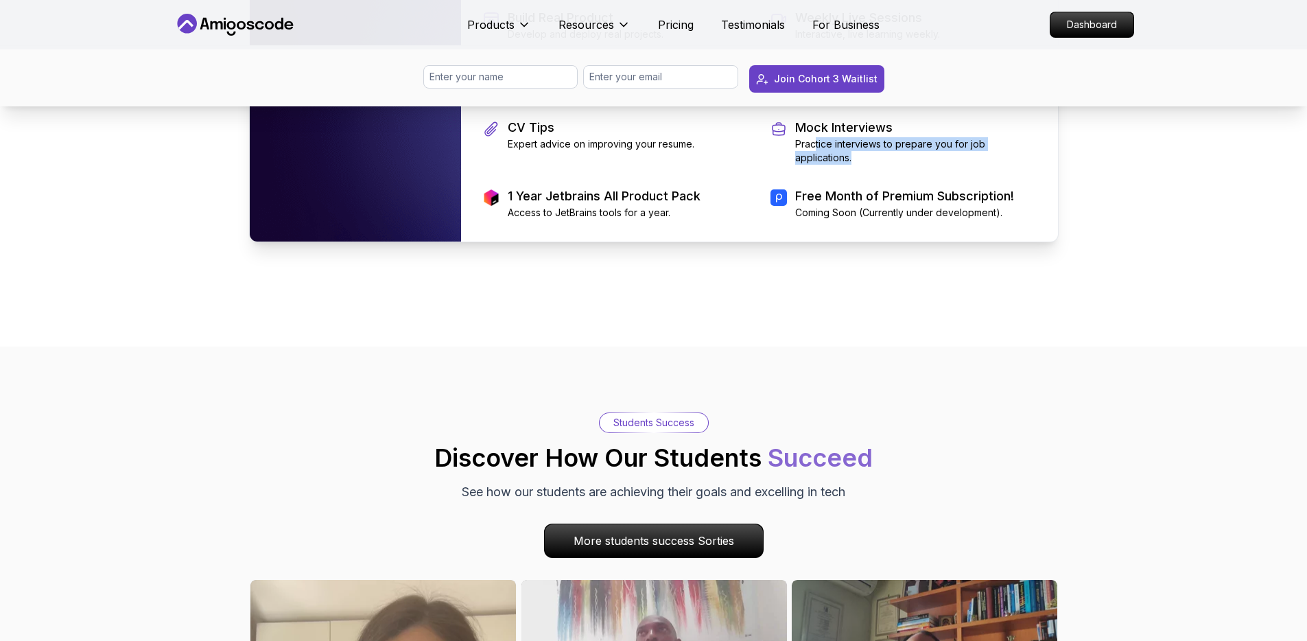
drag, startPoint x: 814, startPoint y: 317, endPoint x: 964, endPoint y: 338, distance: 151.8
click at [964, 165] on p "Practice interviews to prepare you for job applications." at bounding box center [915, 150] width 241 height 27
drag, startPoint x: 916, startPoint y: 341, endPoint x: 884, endPoint y: 333, distance: 33.1
click at [792, 242] on div "10 Weeks Intensive, 10-week program. Be part of a Team Collaborate with peers. …" at bounding box center [759, 86] width 597 height 310
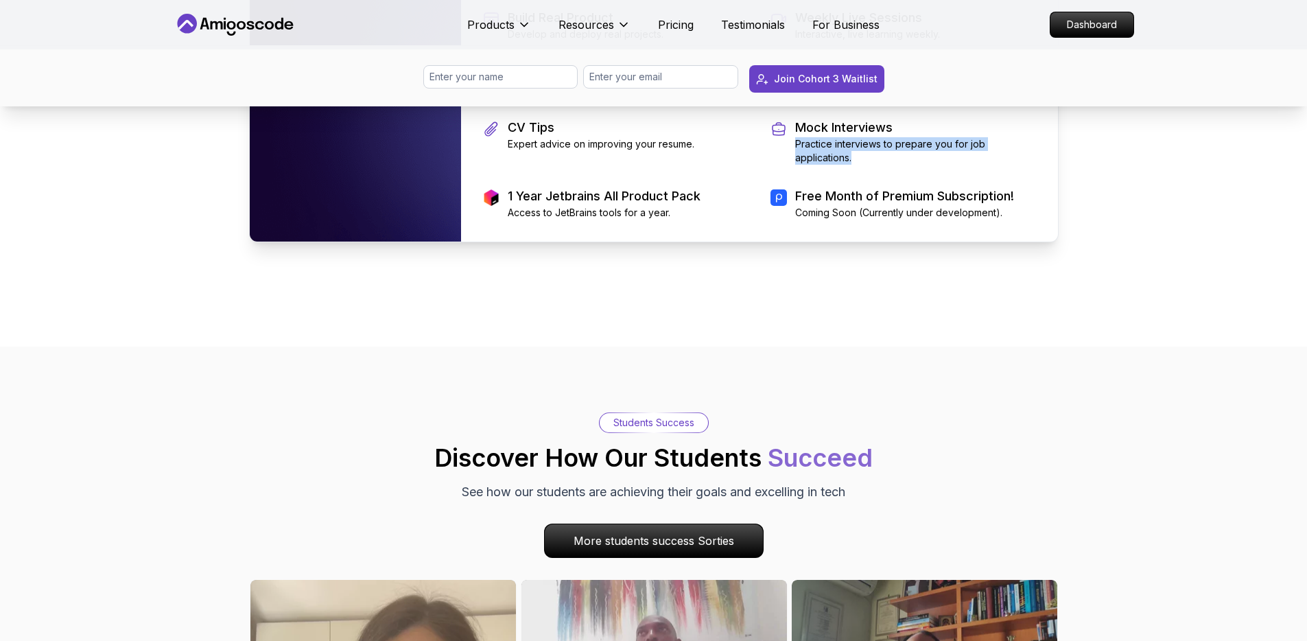
click at [892, 165] on p "Practice interviews to prepare you for job applications." at bounding box center [915, 150] width 241 height 27
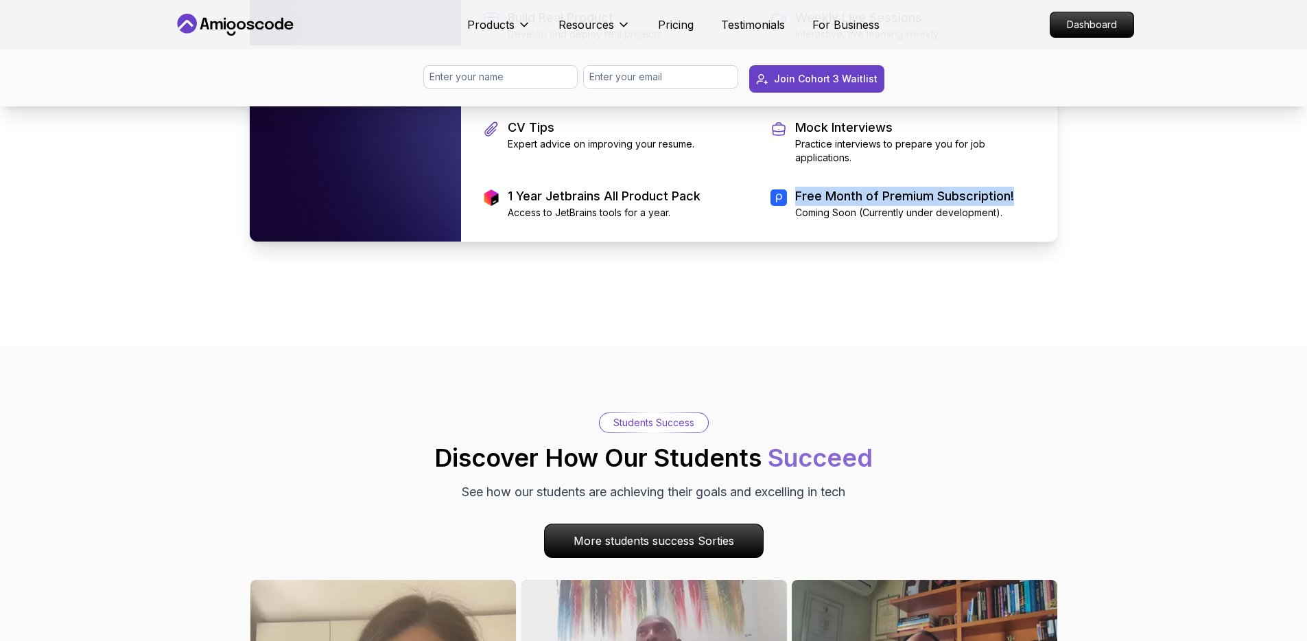
drag, startPoint x: 797, startPoint y: 372, endPoint x: 1020, endPoint y: 369, distance: 223.7
click at [977, 220] on div "Free Month of Premium Subscription! Coming Soon (Currently under development)." at bounding box center [903, 203] width 266 height 33
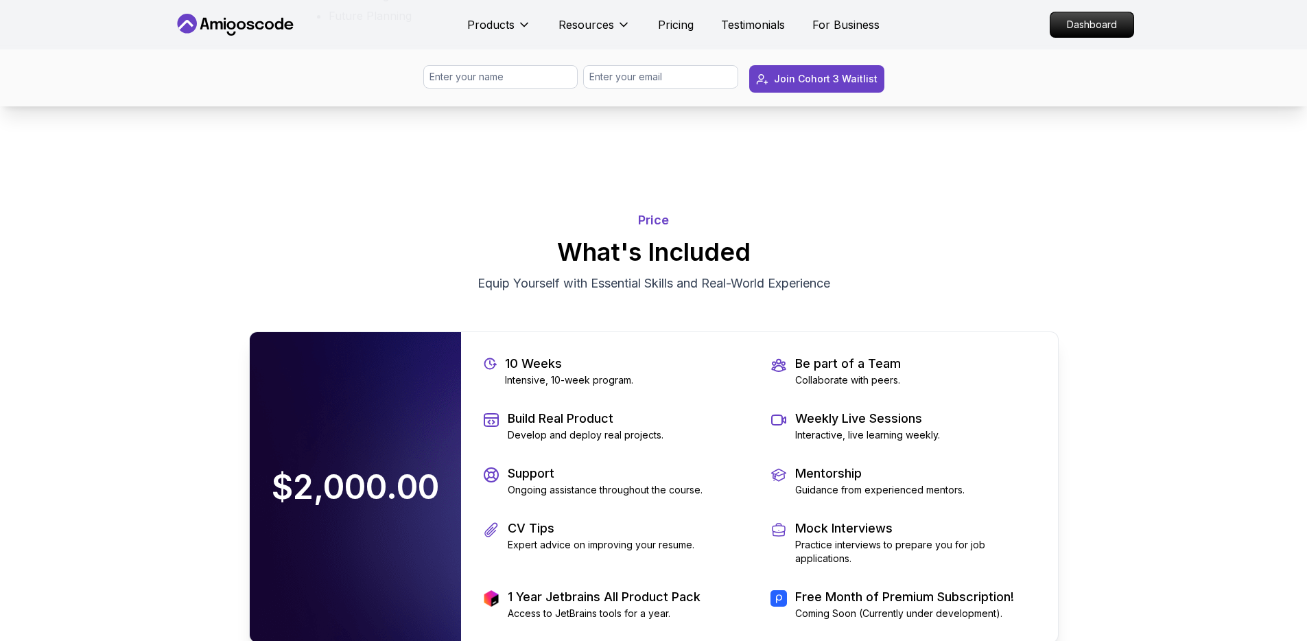
scroll to position [2651, 0]
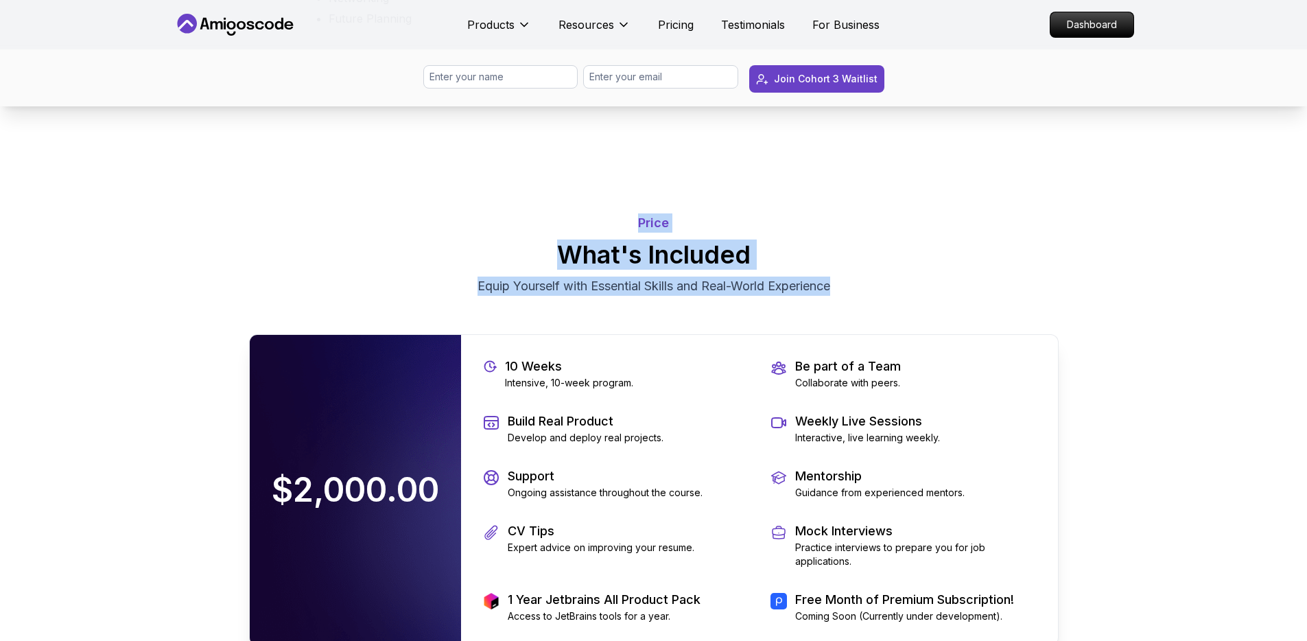
drag, startPoint x: 642, startPoint y: 397, endPoint x: 884, endPoint y: 462, distance: 251.3
click at [862, 296] on div "Price What's Included Equip Yourself with Essential Skills and Real-World Exper…" at bounding box center [654, 254] width 810 height 82
click at [910, 296] on div "Price What's Included Equip Yourself with Essential Skills and Real-World Exper…" at bounding box center [654, 254] width 810 height 82
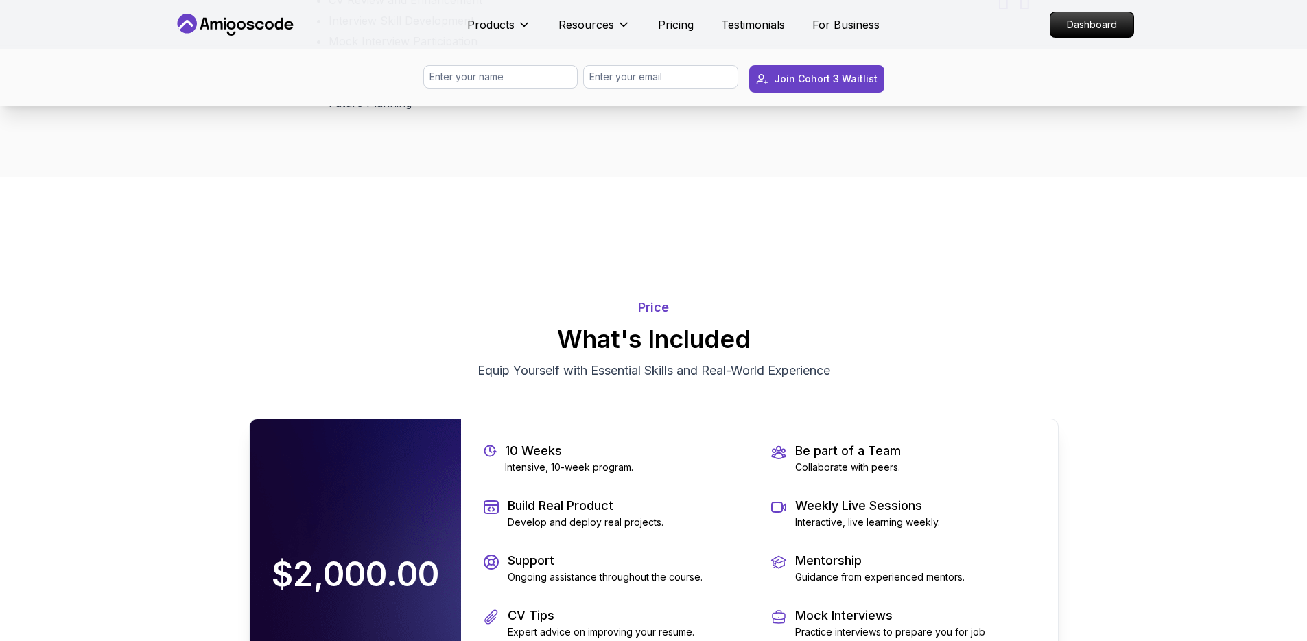
scroll to position [2478, 0]
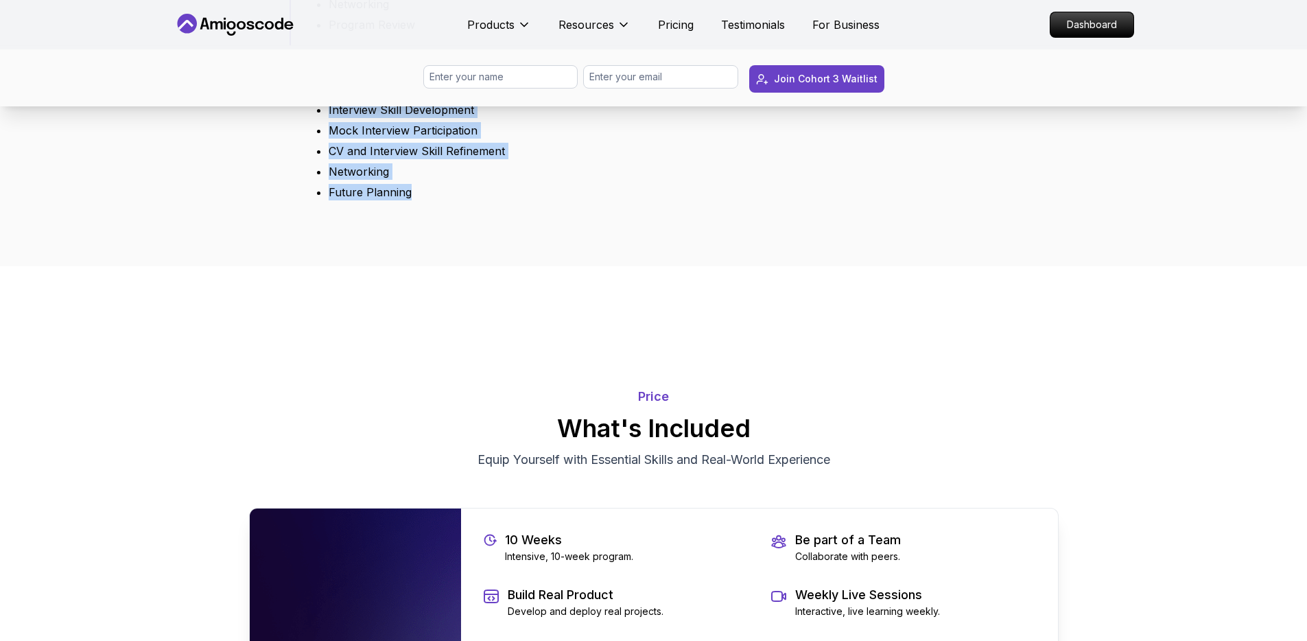
drag, startPoint x: 470, startPoint y: 392, endPoint x: 327, endPoint y: 262, distance: 193.8
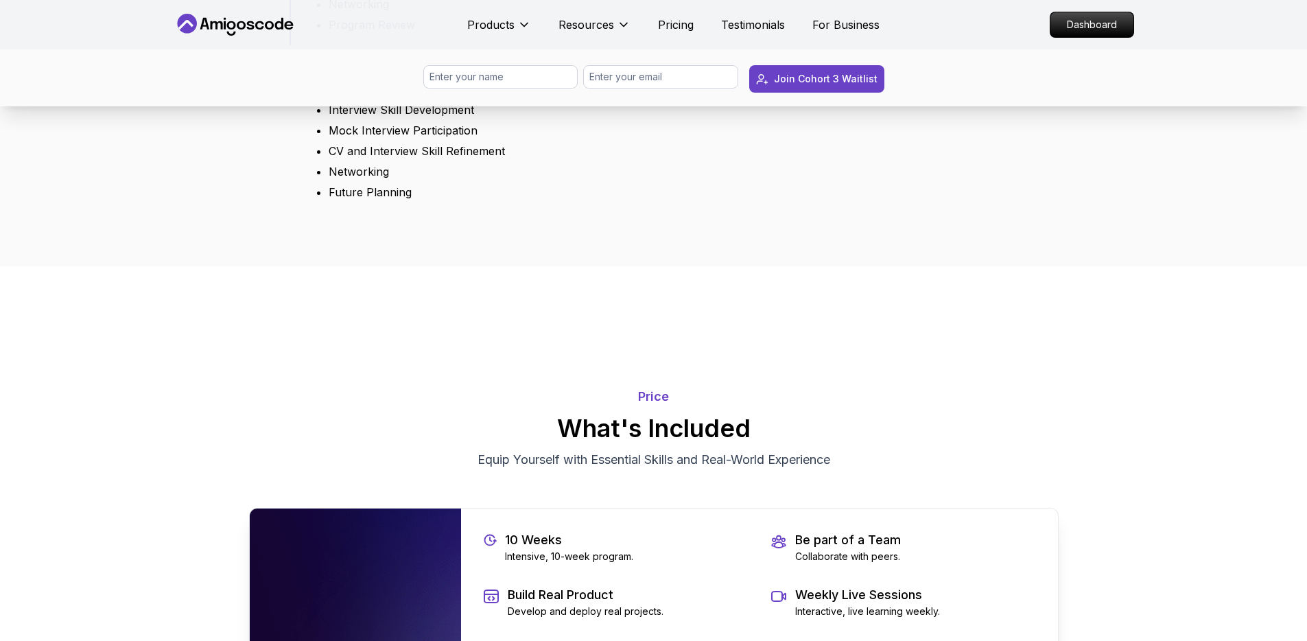
click at [572, 70] on div "Bonus" at bounding box center [559, 59] width 48 height 21
click at [568, 70] on div "Bonus" at bounding box center [559, 59] width 48 height 21
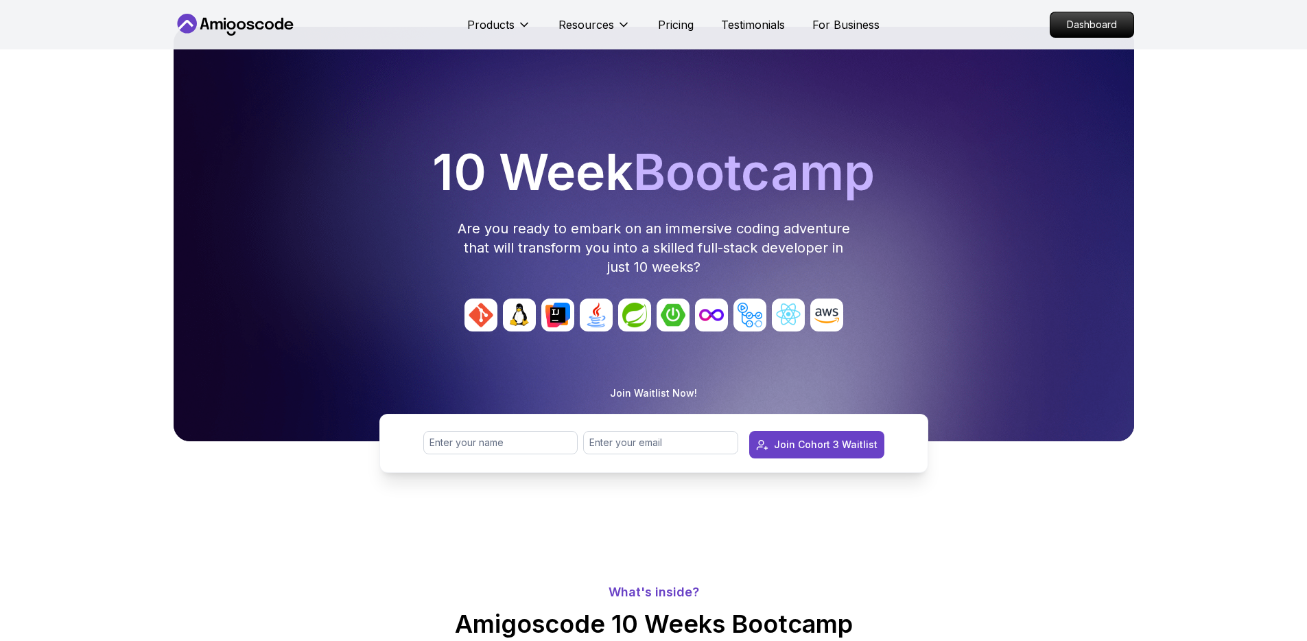
scroll to position [0, 0]
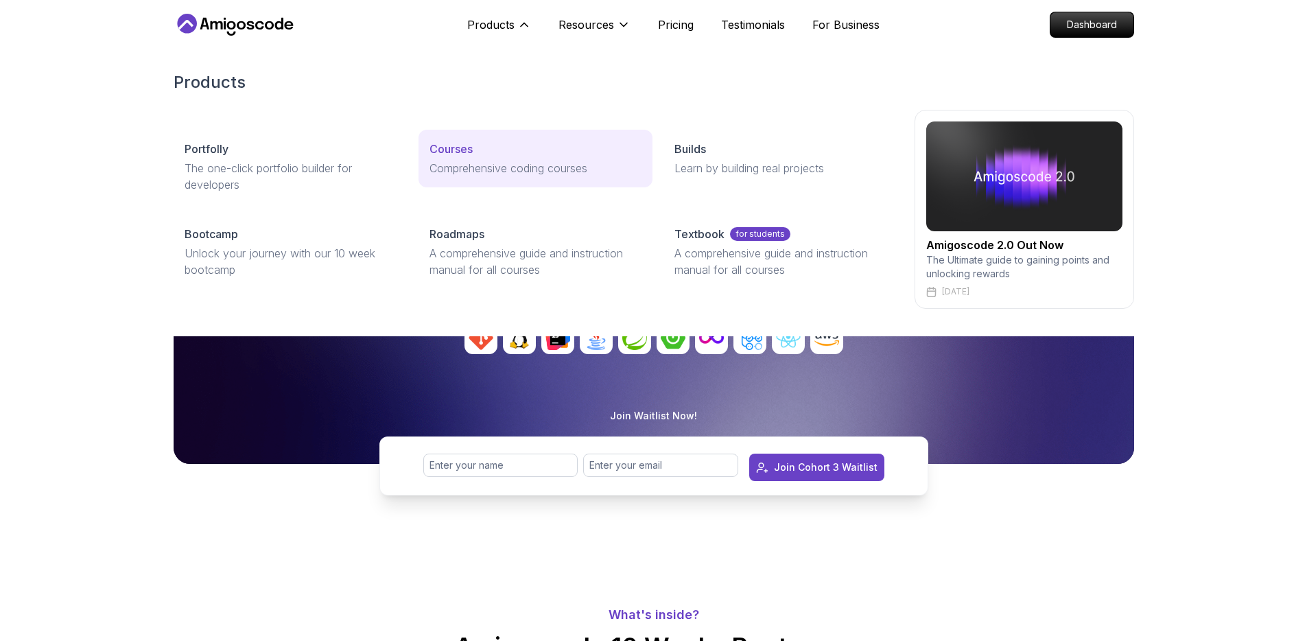
click at [486, 173] on p "Comprehensive coding courses" at bounding box center [536, 168] width 212 height 16
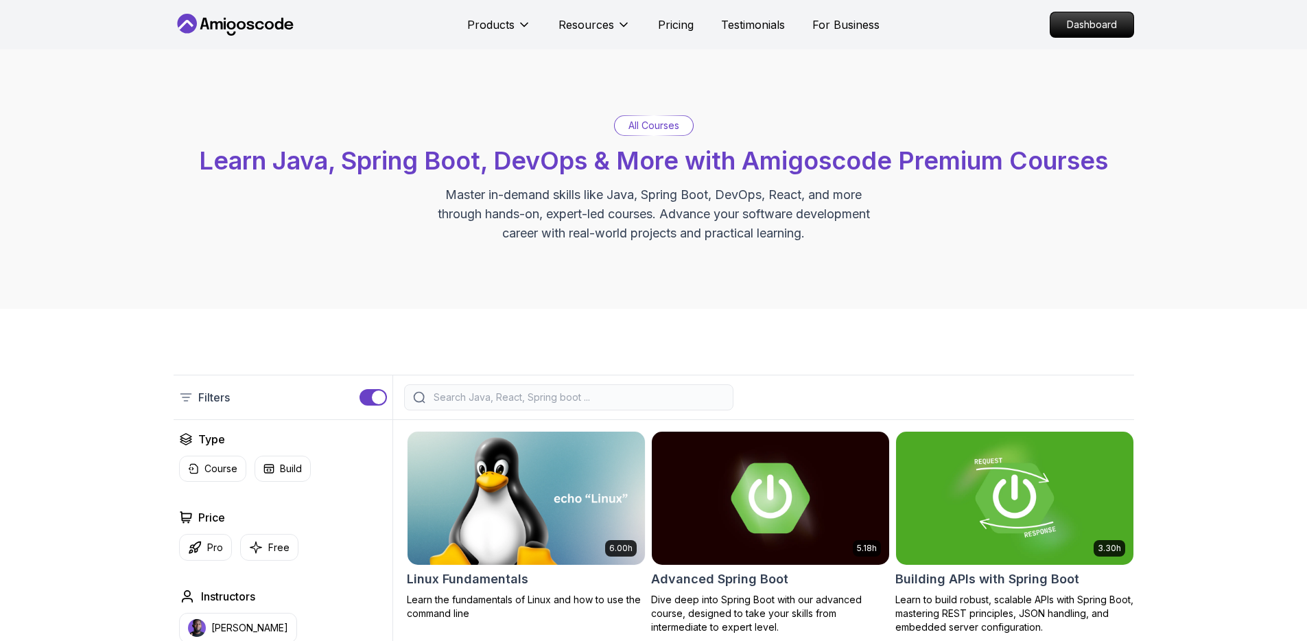
click at [493, 397] on input "search" at bounding box center [578, 397] width 294 height 14
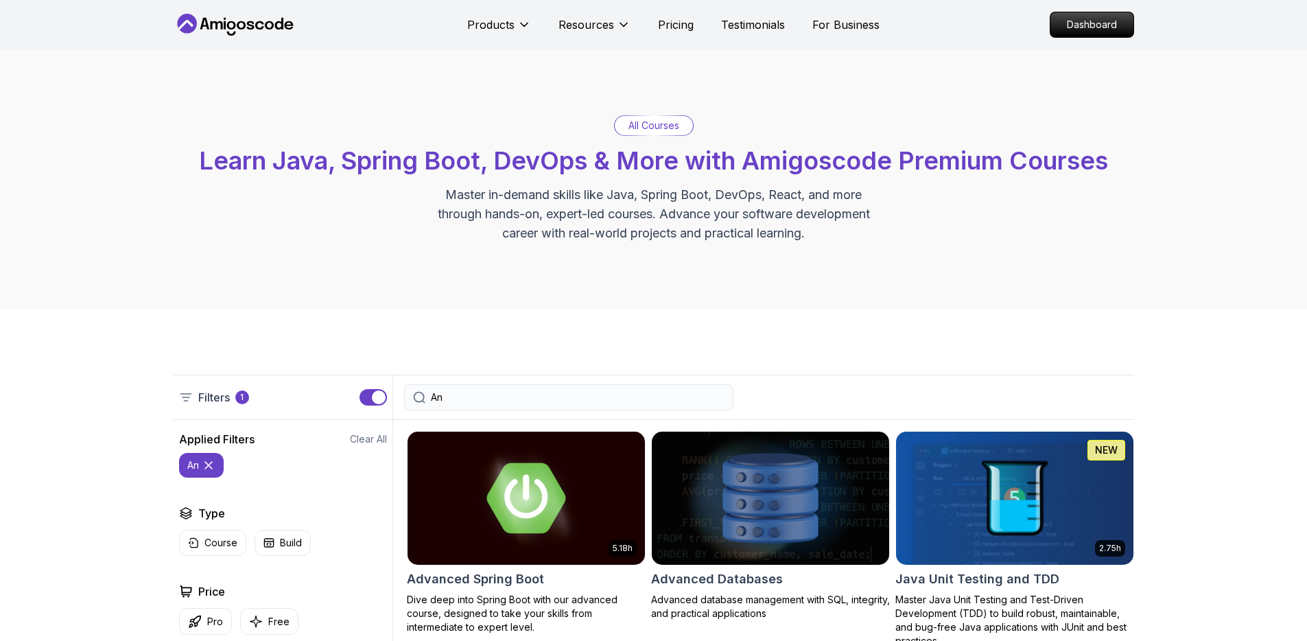
type input "A"
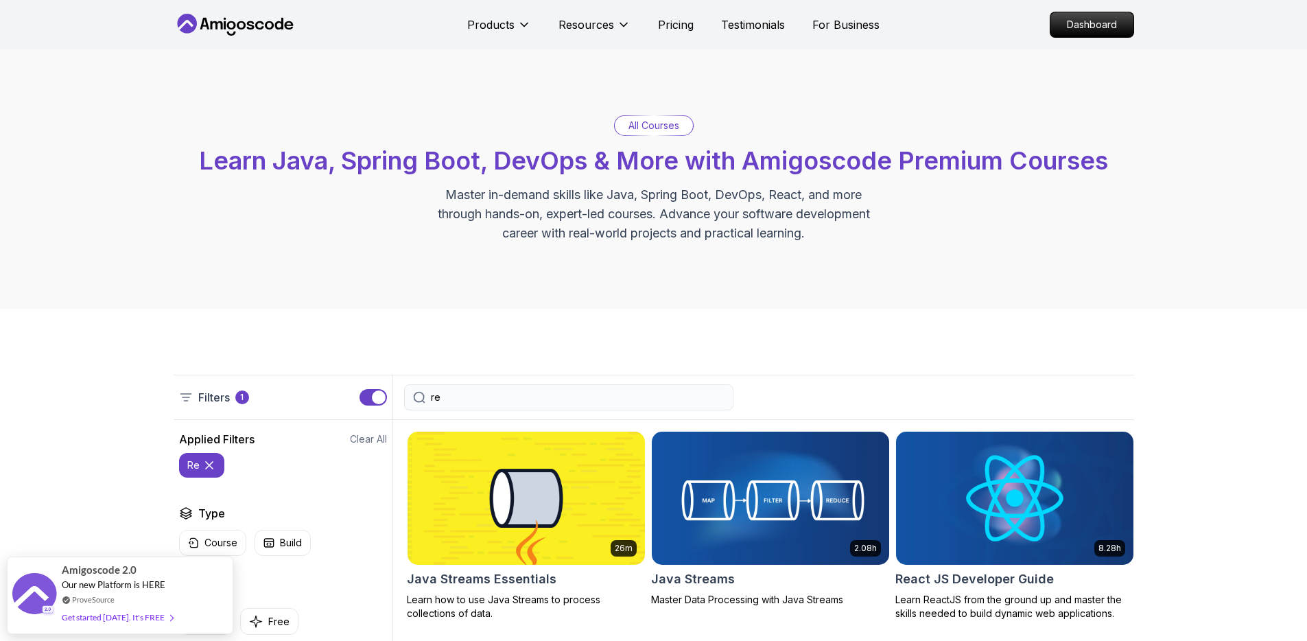
type input "r"
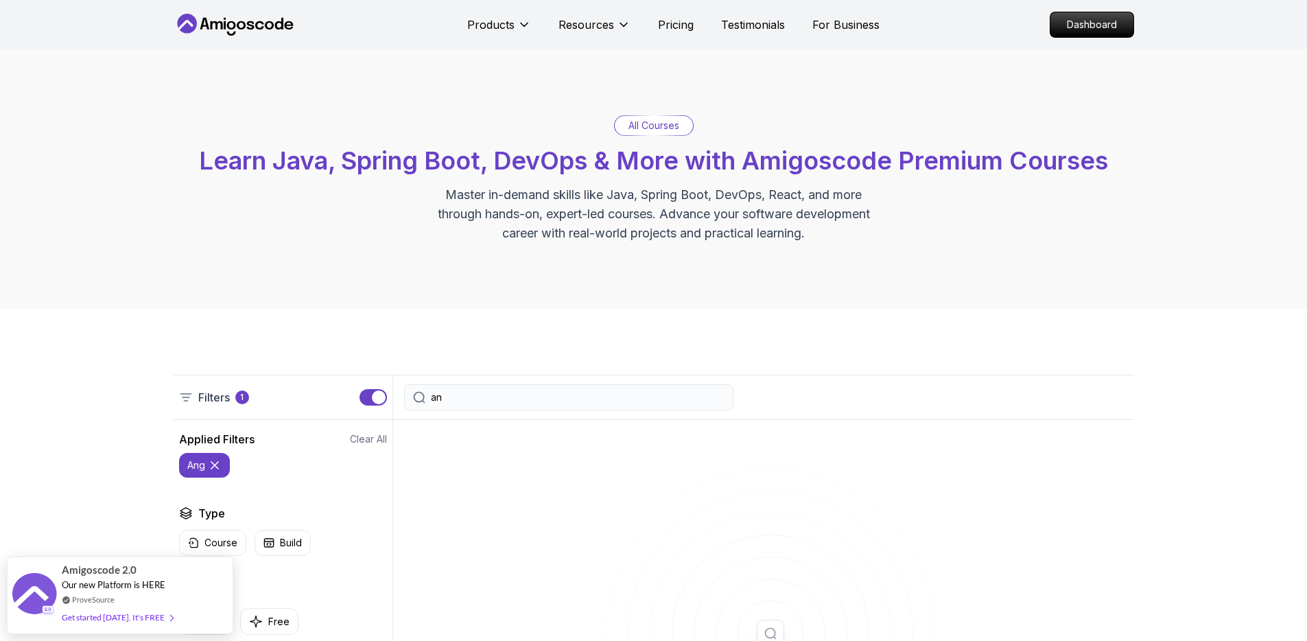
type input "a"
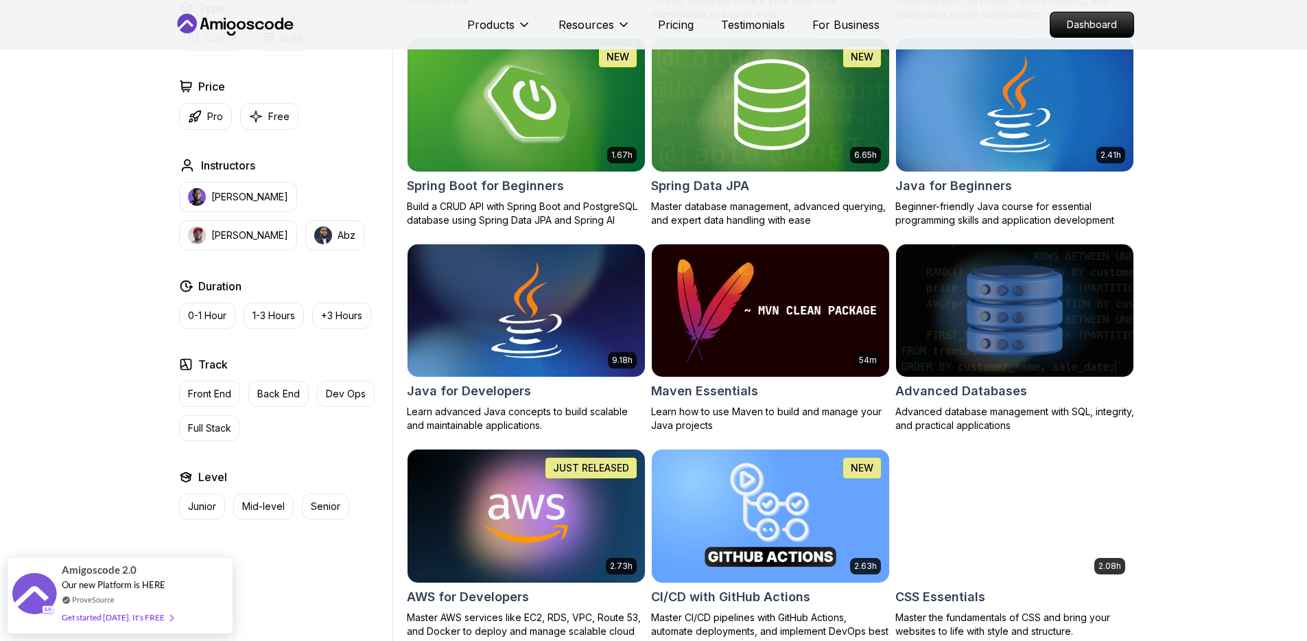
scroll to position [183, 0]
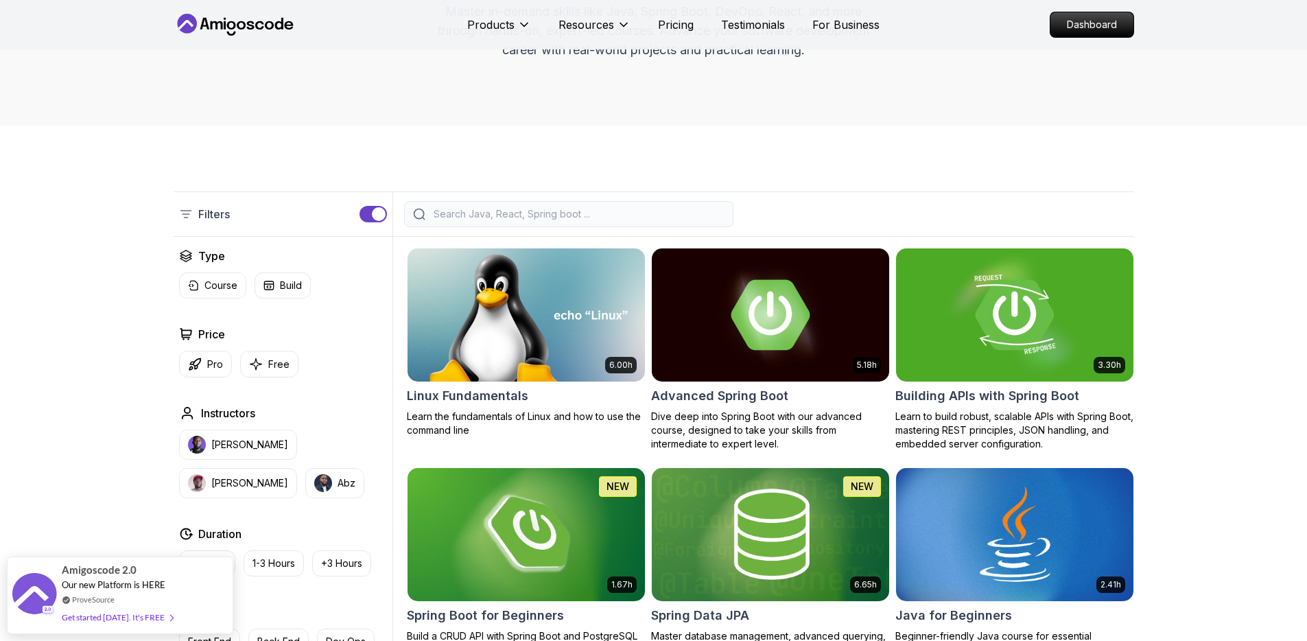
click at [467, 220] on input "search" at bounding box center [578, 214] width 294 height 14
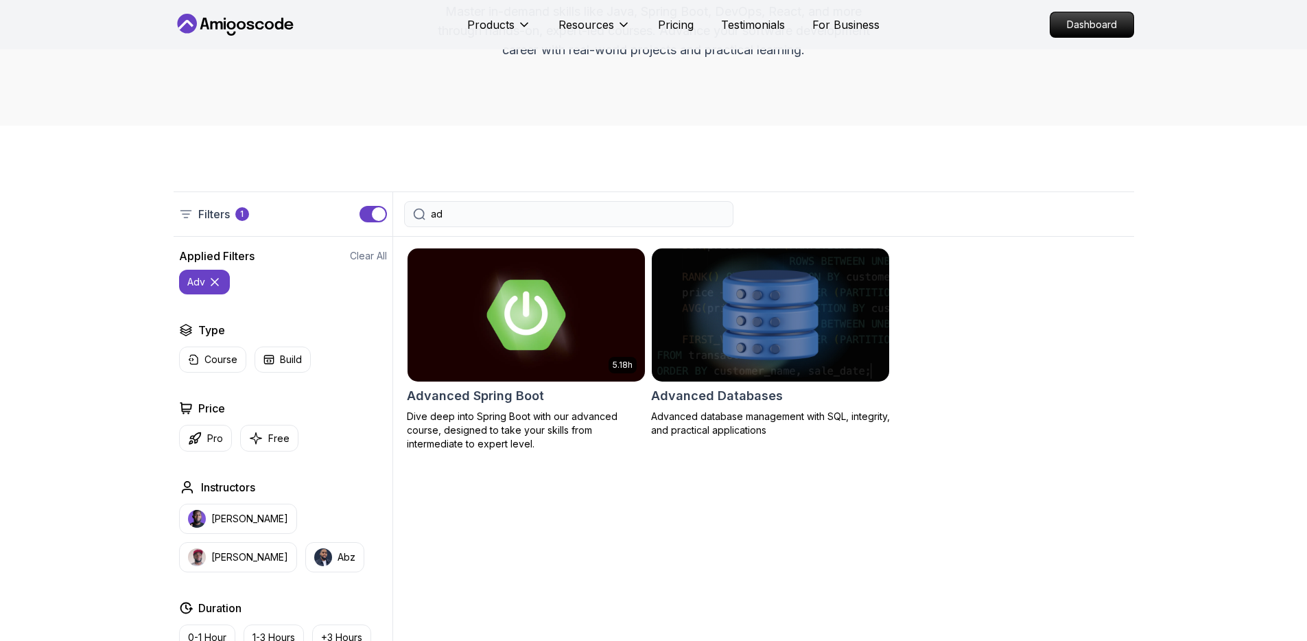
type input "a"
type input "advance"
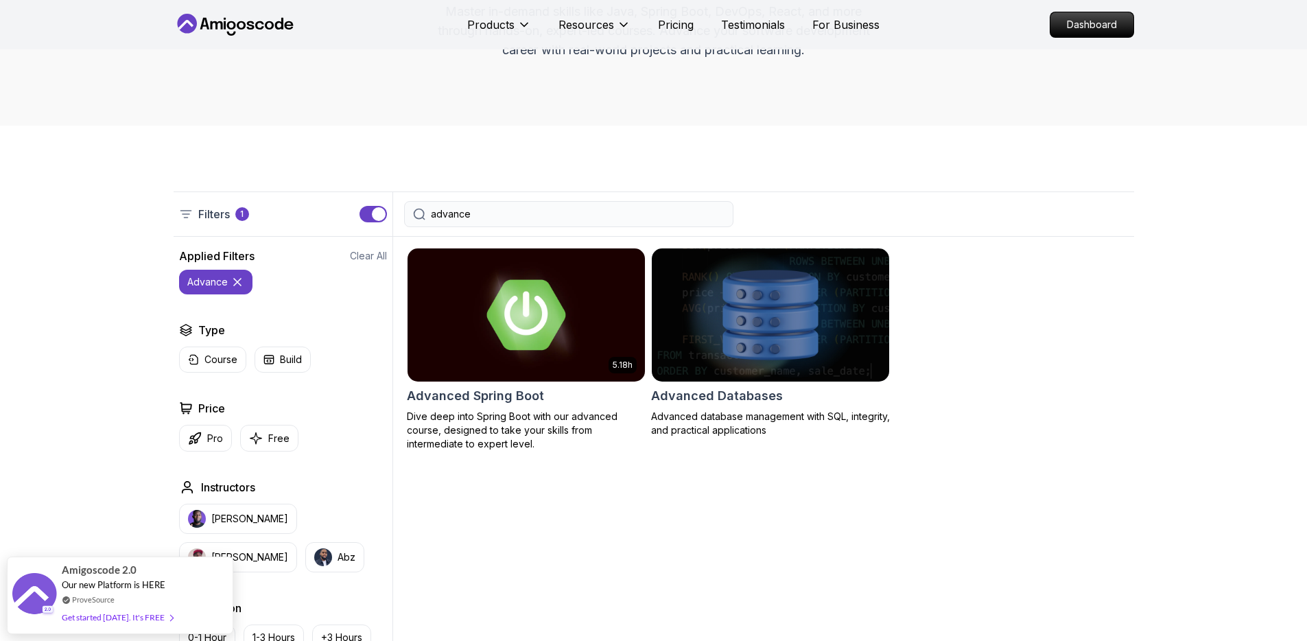
click at [506, 217] on input "advance" at bounding box center [578, 214] width 294 height 14
